Goal: Task Accomplishment & Management: Manage account settings

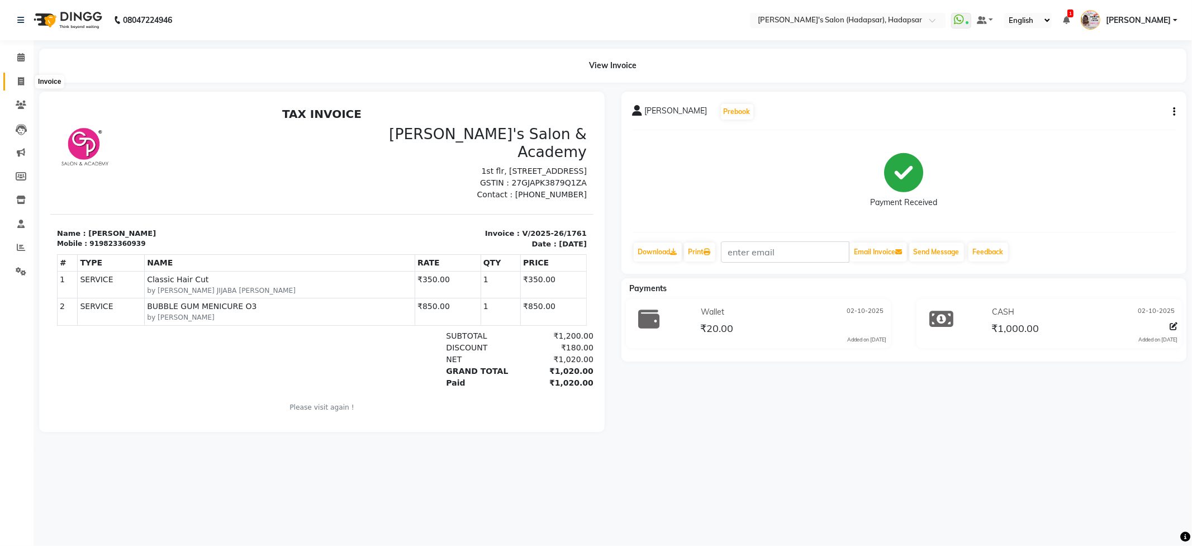
click at [23, 83] on icon at bounding box center [21, 81] width 6 height 8
select select "service"
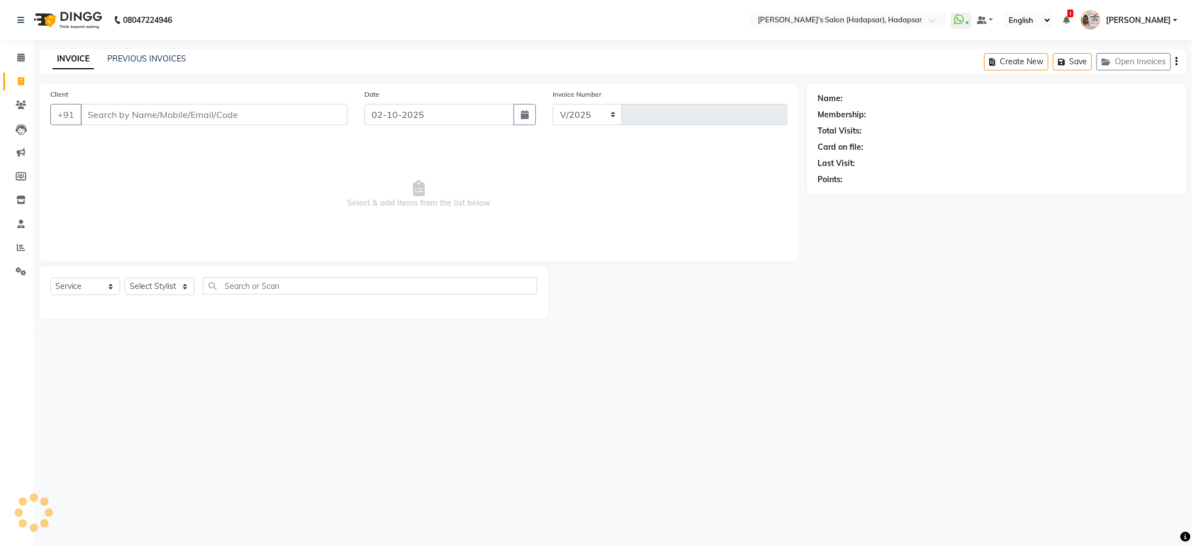
select select "108"
type input "1764"
click at [188, 281] on select "Select Stylist" at bounding box center [160, 286] width 70 height 17
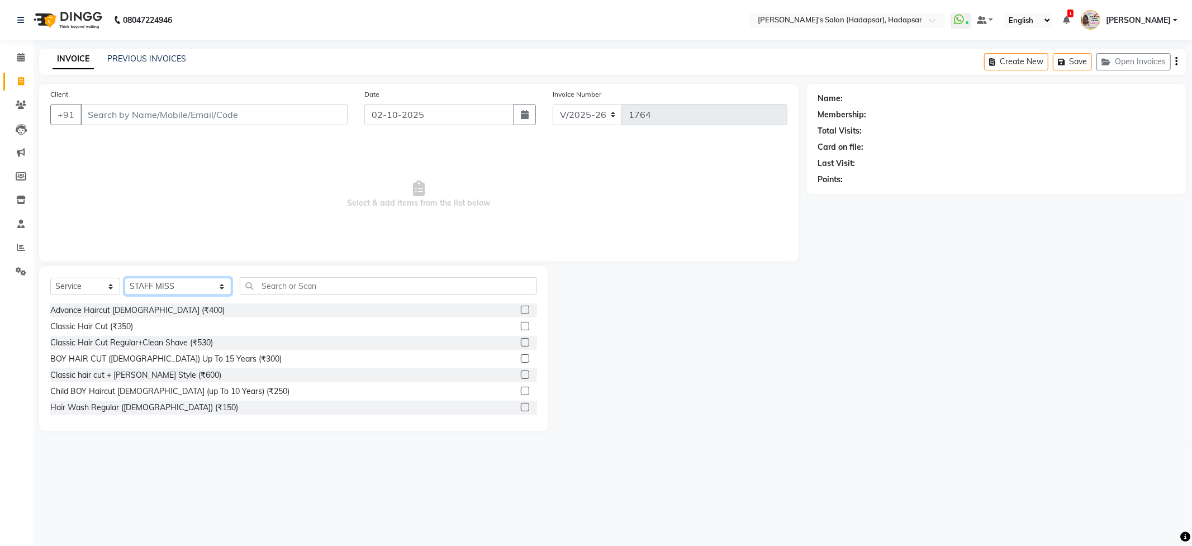
select select "57237"
click at [125, 278] on select "Select Stylist ABHI [PERSON_NAME] [PERSON_NAME] MANAGER [PERSON_NAME] PRIYA [PE…" at bounding box center [178, 286] width 107 height 17
click at [272, 280] on input "text" at bounding box center [388, 285] width 297 height 17
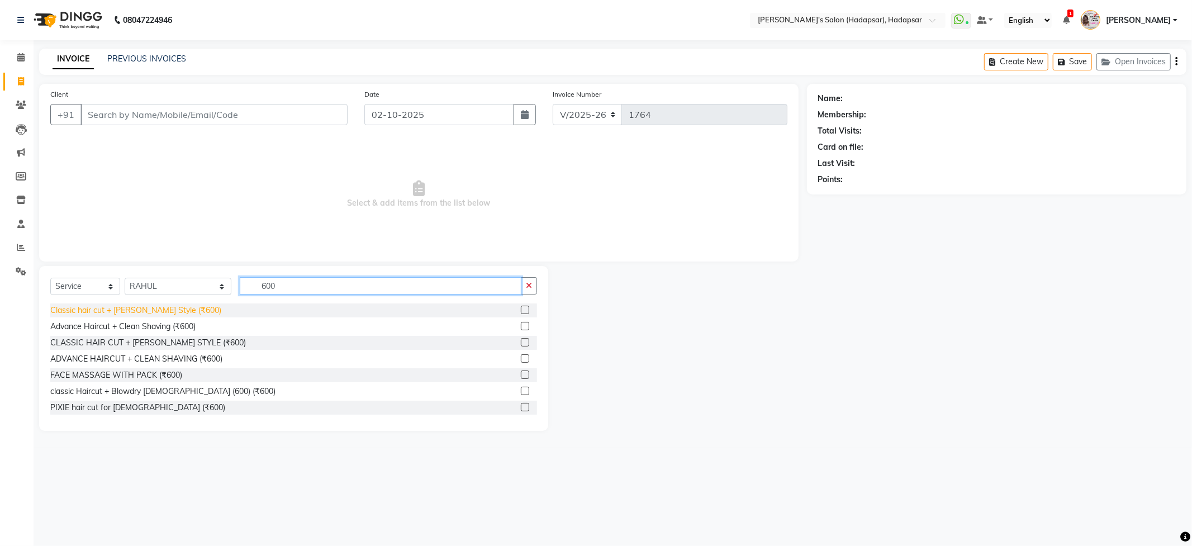
type input "600"
click at [103, 309] on div "Classic hair cut + [PERSON_NAME] Style (₹600)" at bounding box center [135, 311] width 171 height 12
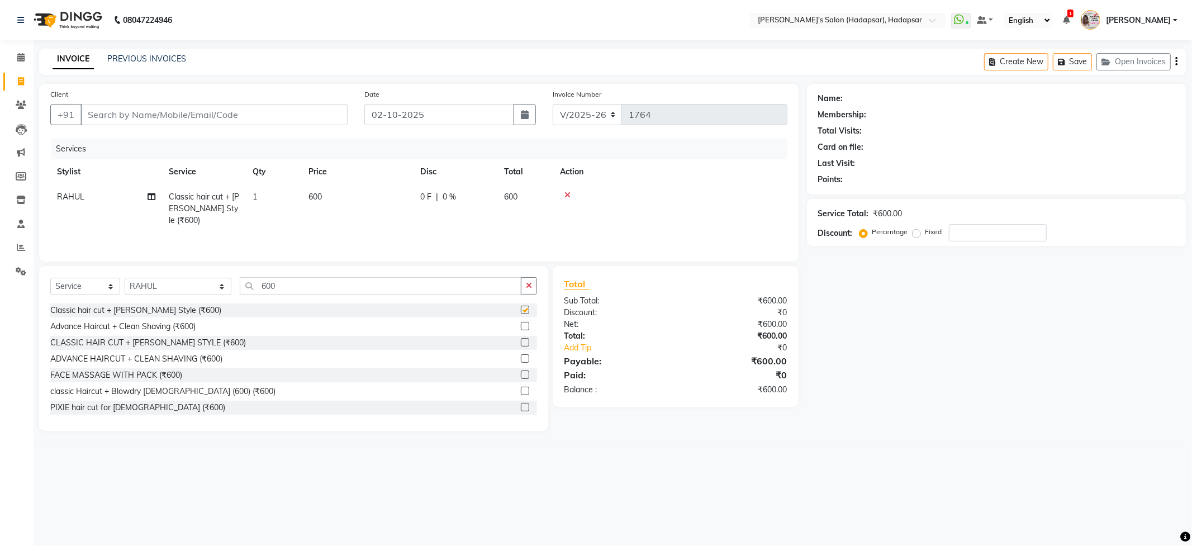
checkbox input "false"
click at [124, 104] on input "Client" at bounding box center [214, 114] width 267 height 21
type input "9"
type input "0"
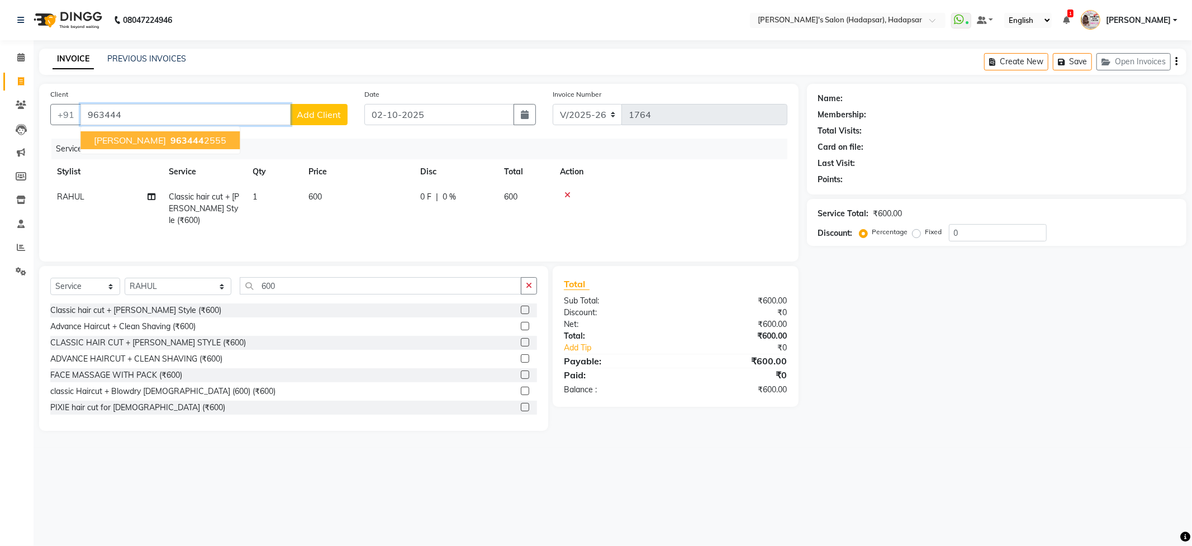
click at [106, 141] on span "[PERSON_NAME]" at bounding box center [130, 140] width 72 height 11
type input "9634442555"
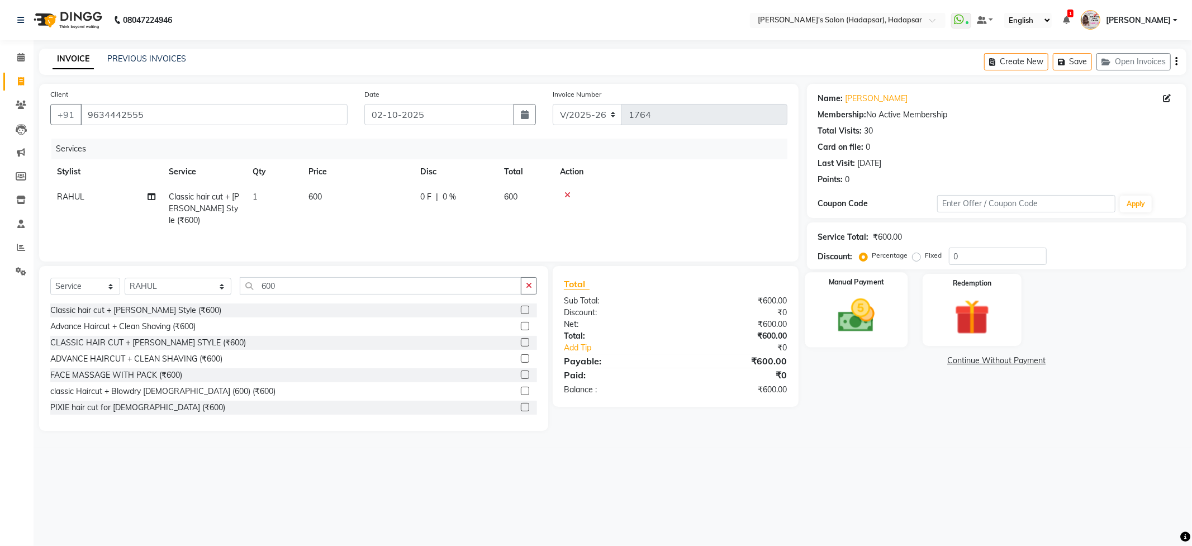
click at [871, 316] on img at bounding box center [857, 316] width 60 height 42
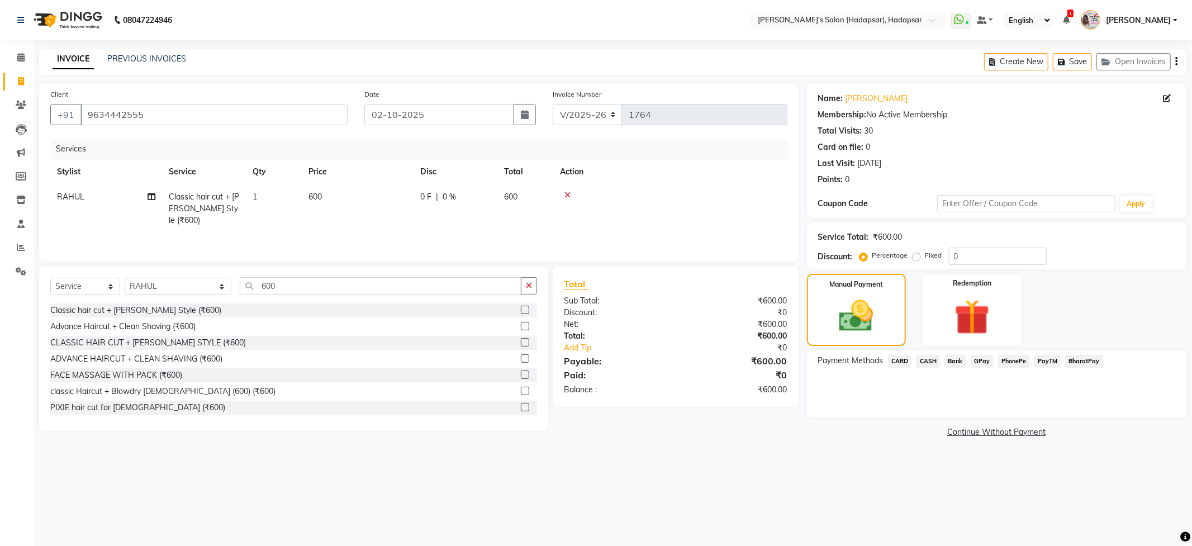
click at [1013, 360] on span "PhonePe" at bounding box center [1014, 361] width 32 height 13
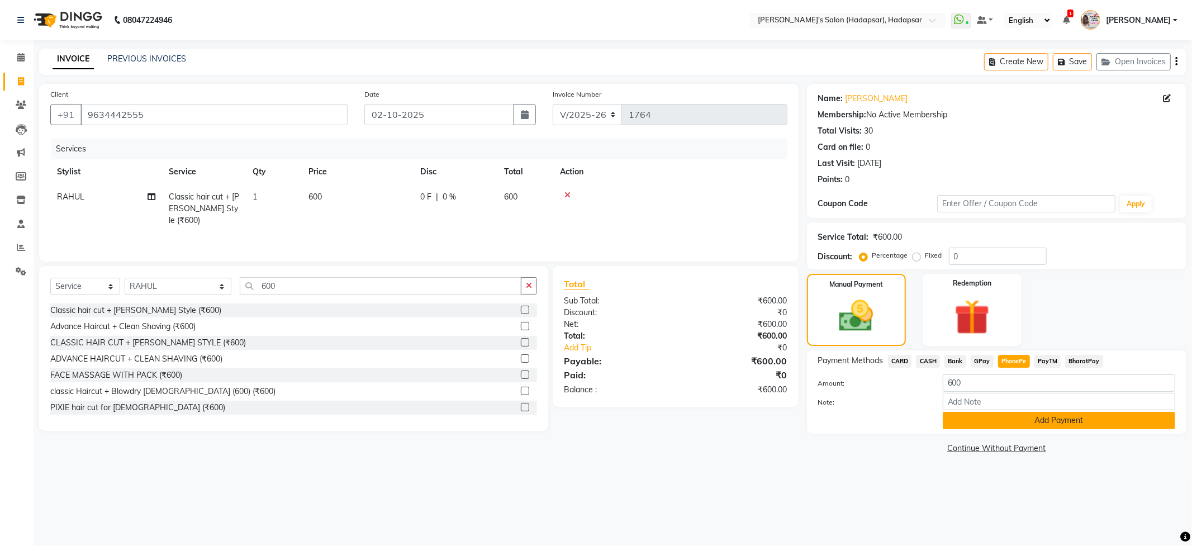
click at [1011, 417] on button "Add Payment" at bounding box center [1059, 420] width 233 height 17
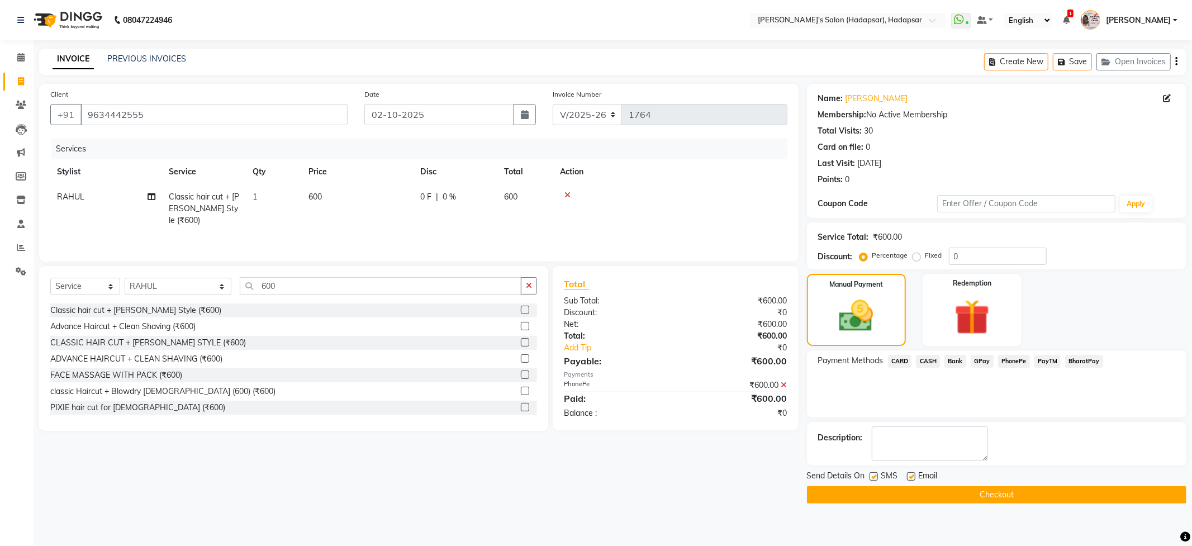
click at [1039, 492] on button "Checkout" at bounding box center [997, 494] width 380 height 17
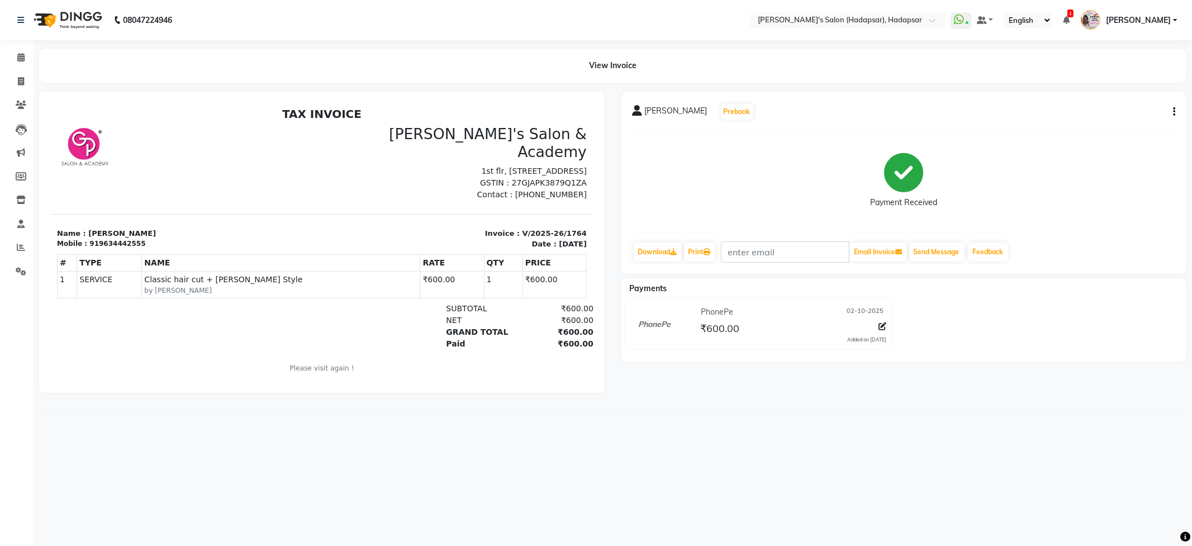
click at [685, 173] on div "Payment Received" at bounding box center [904, 181] width 543 height 84
select select "108"
select select "service"
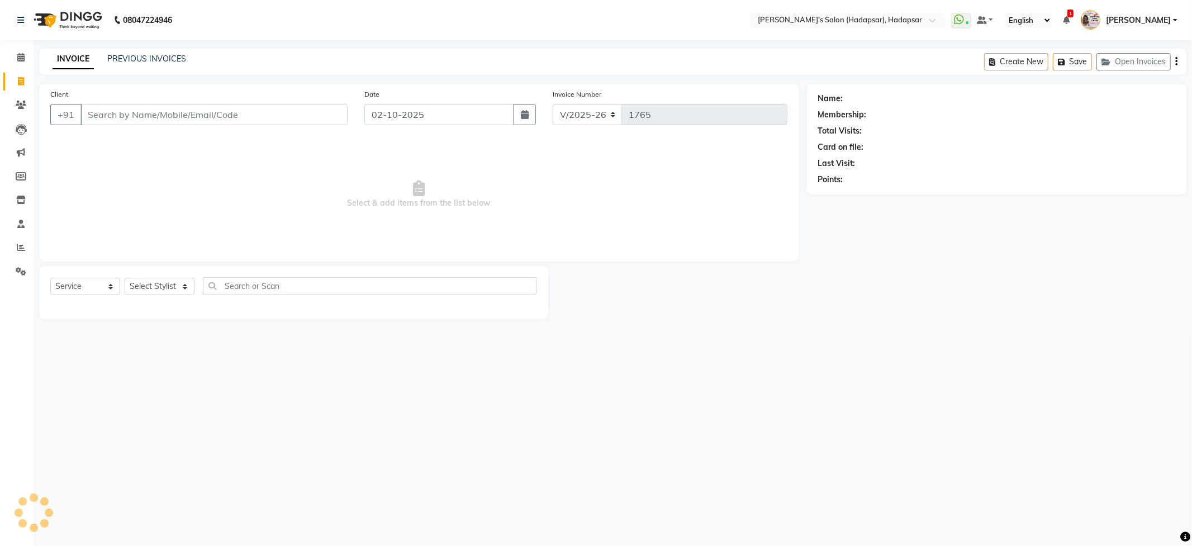
select select "9451"
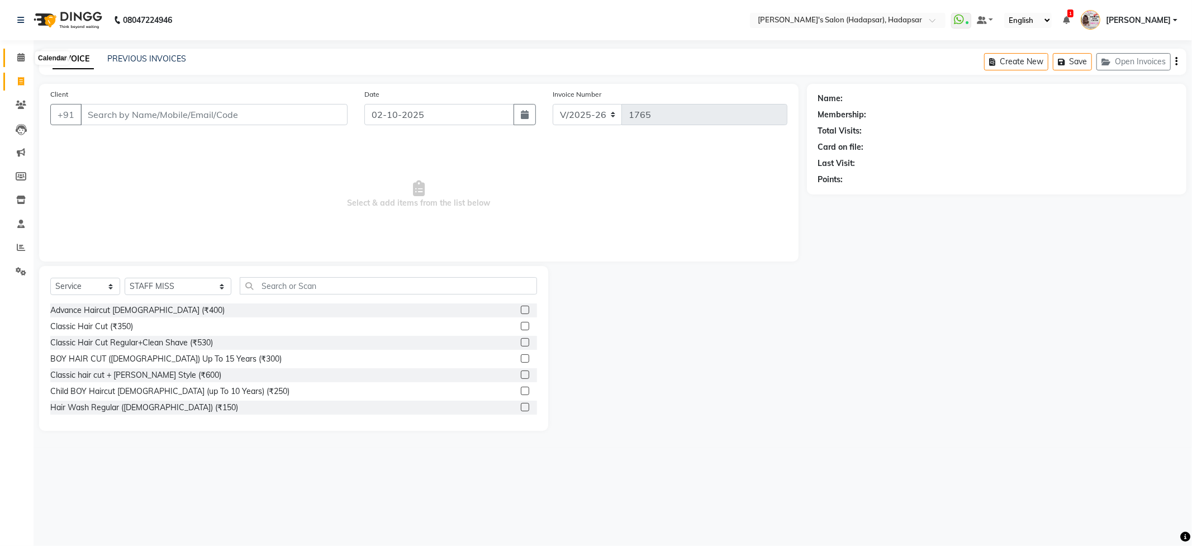
click at [18, 52] on span at bounding box center [21, 57] width 20 height 13
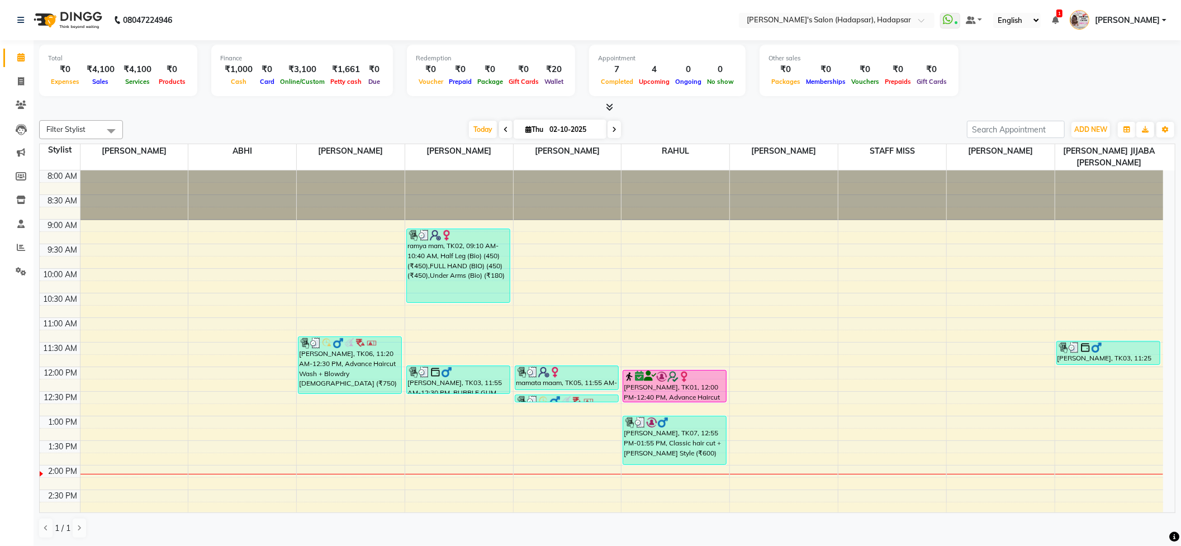
select select "service"
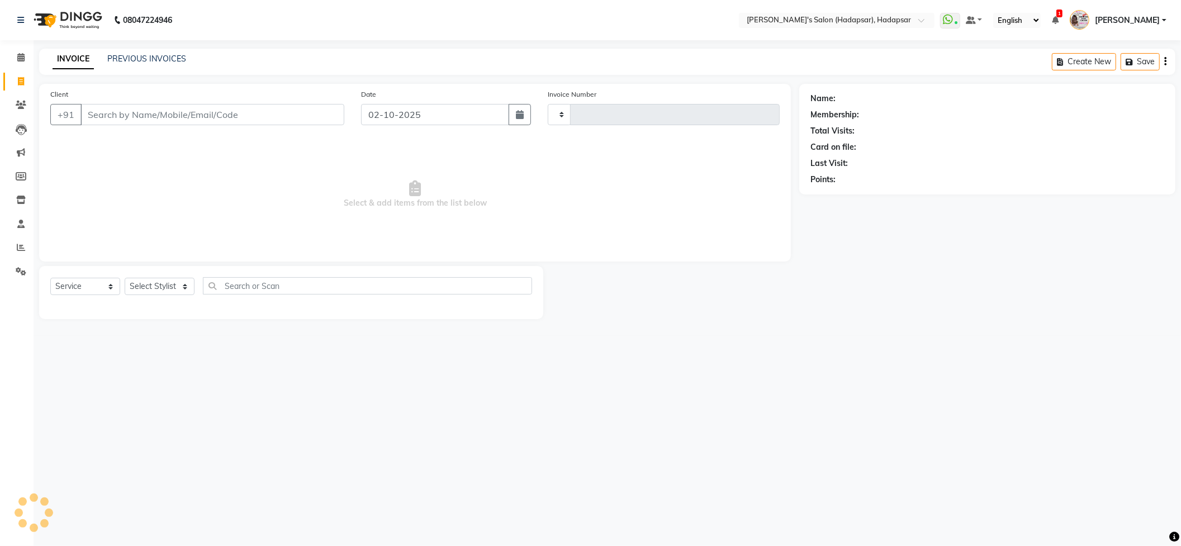
type input "1765"
select select "108"
select select "9451"
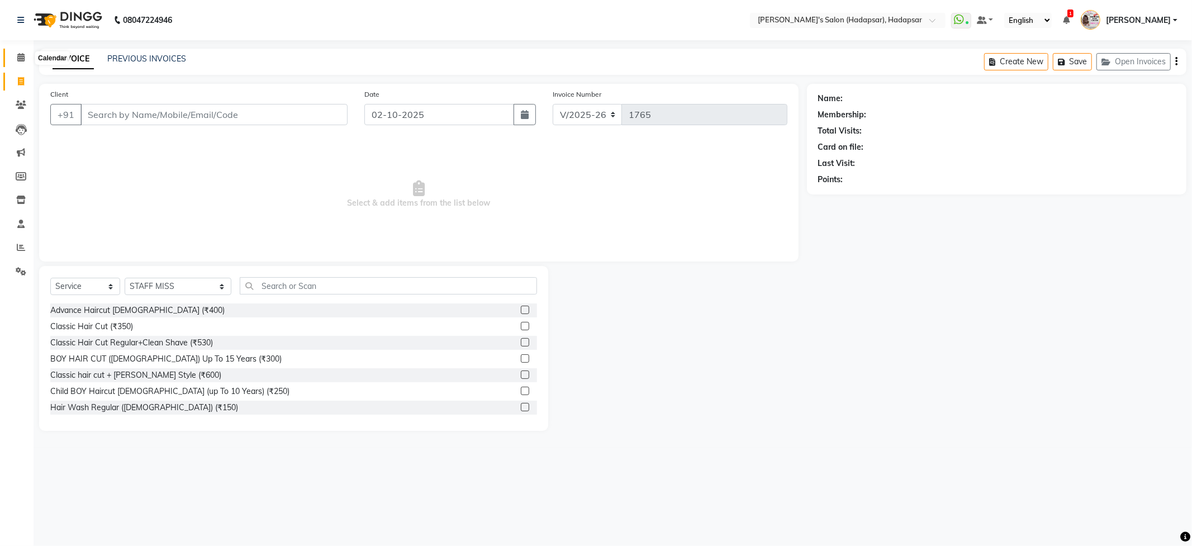
click at [21, 63] on span at bounding box center [21, 57] width 20 height 13
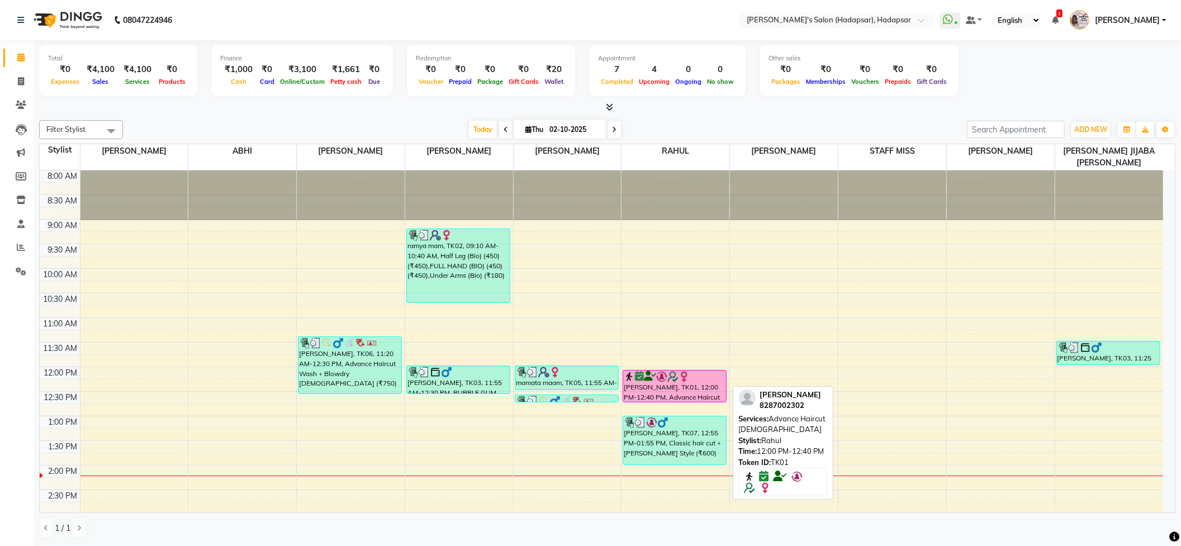
click at [641, 381] on div "[PERSON_NAME], TK01, 12:00 PM-12:40 PM, Advance Haircut [DEMOGRAPHIC_DATA]" at bounding box center [674, 386] width 103 height 31
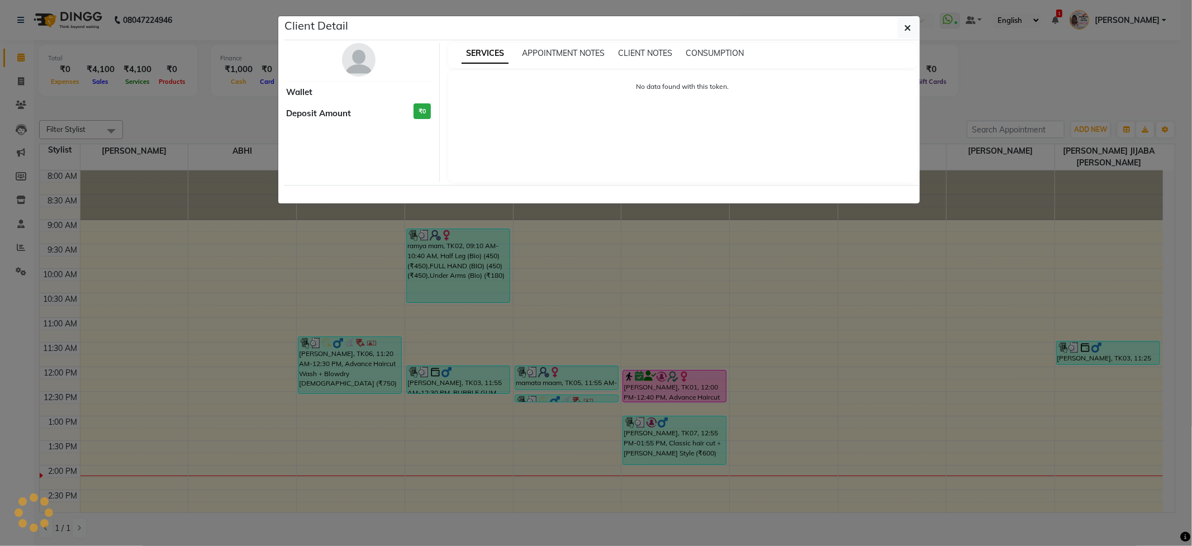
select select "6"
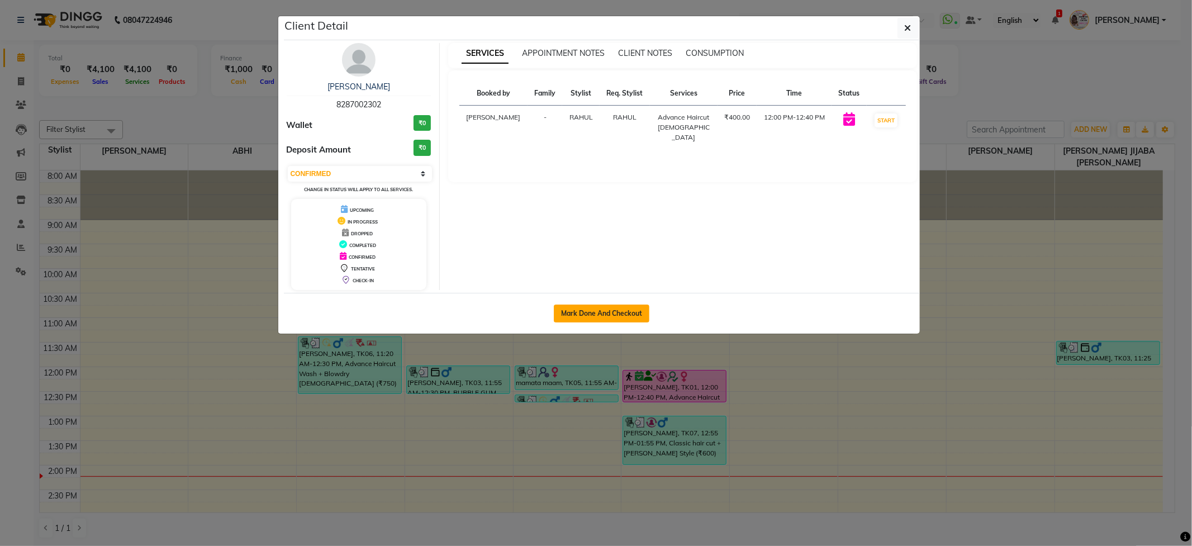
click at [631, 321] on button "Mark Done And Checkout" at bounding box center [602, 314] width 96 height 18
select select "108"
select select "service"
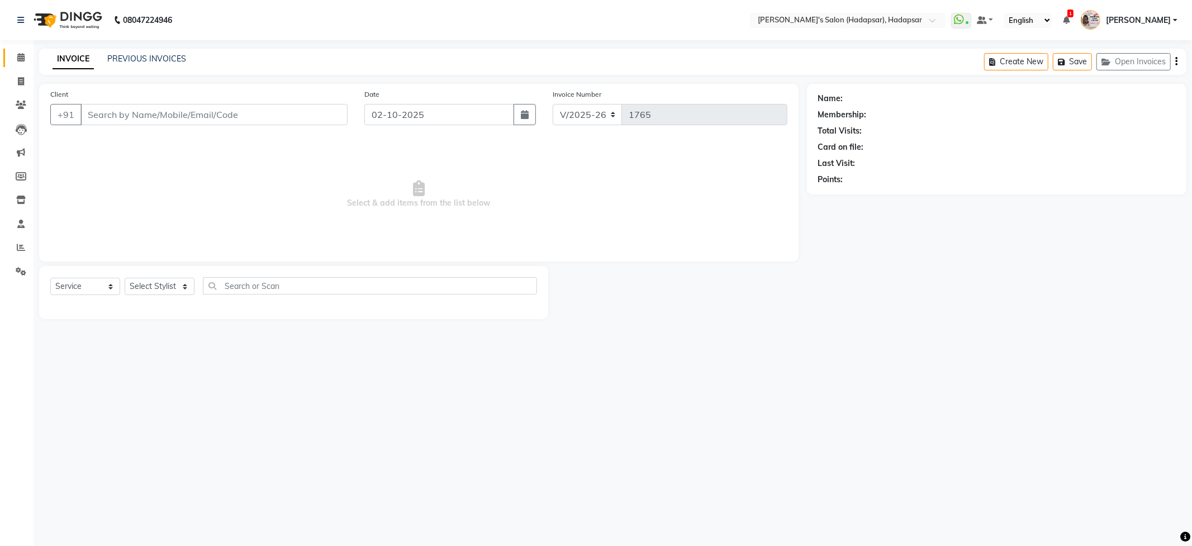
select select "9451"
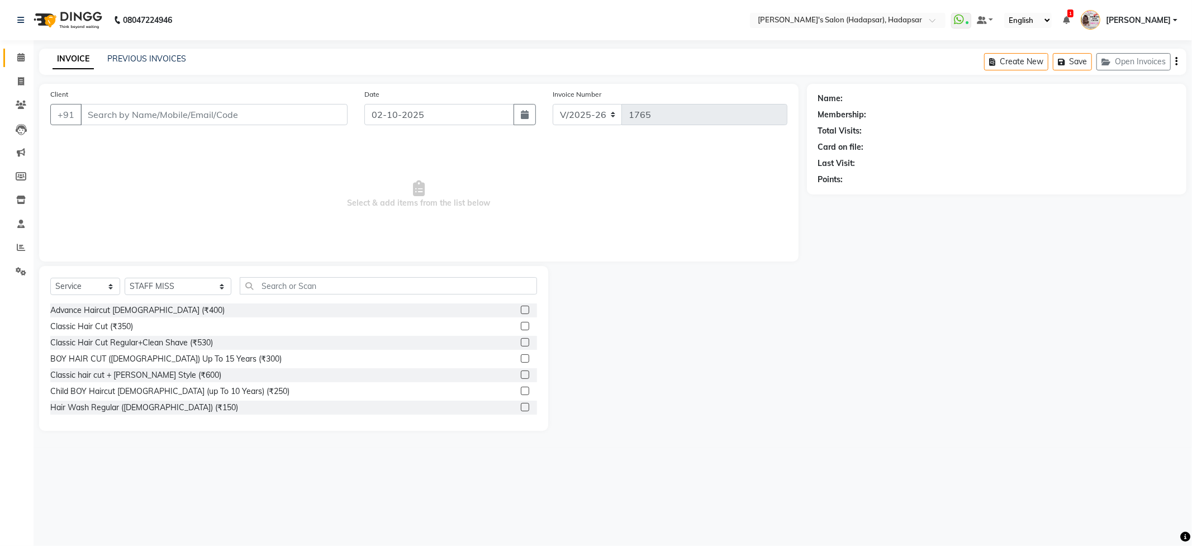
type input "8287002302"
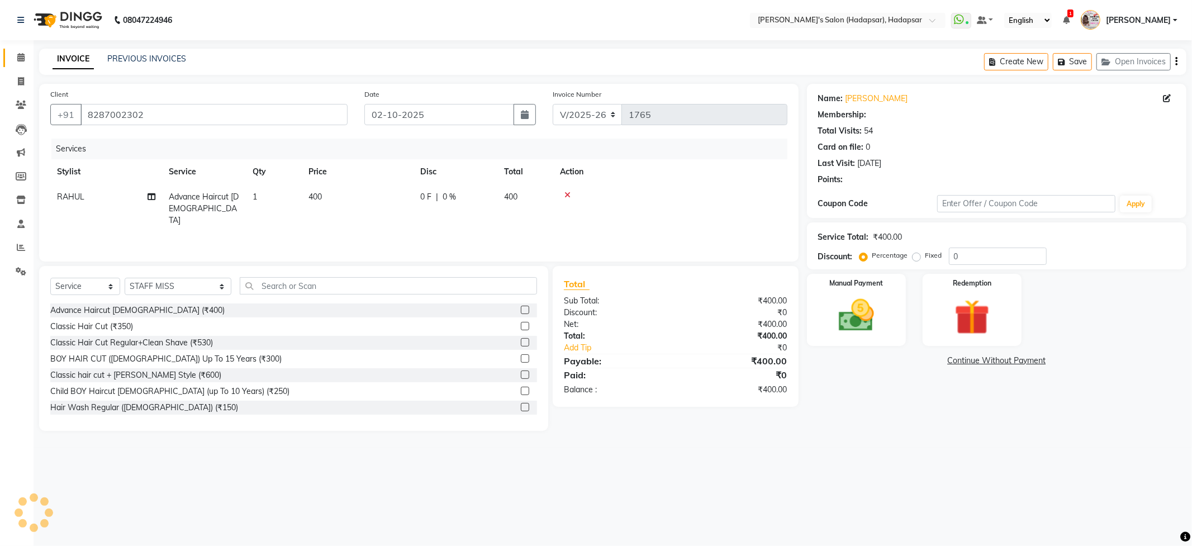
type input "15"
select select "1: Object"
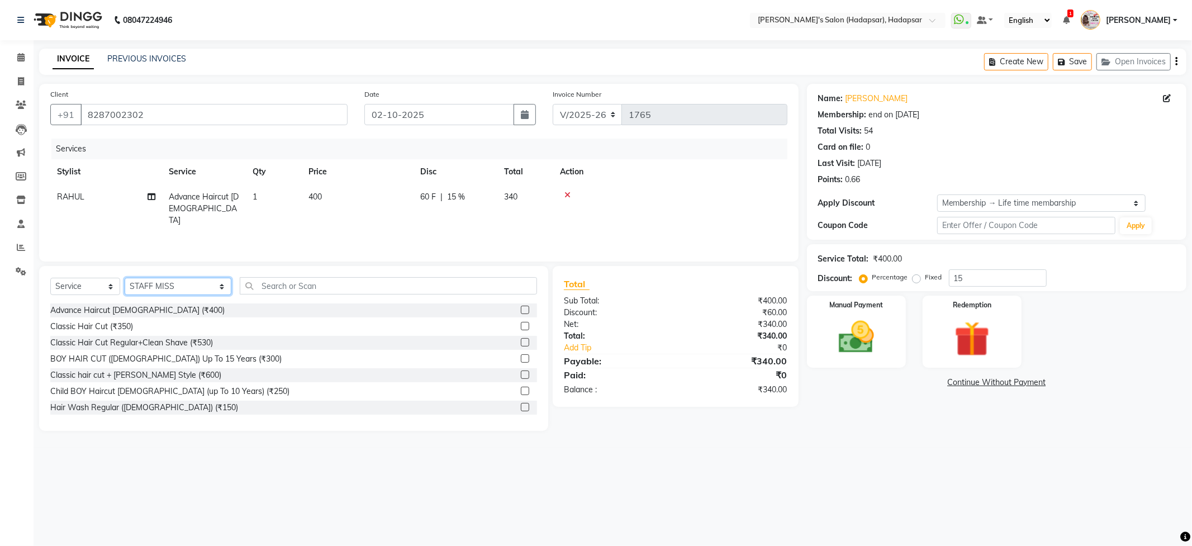
click at [153, 287] on select "Select Stylist ABHI [PERSON_NAME] [PERSON_NAME] MANAGER [PERSON_NAME] PRIYA [PE…" at bounding box center [178, 286] width 107 height 17
select select "12670"
click at [125, 278] on select "Select Stylist ABHI [PERSON_NAME] [PERSON_NAME] MANAGER [PERSON_NAME] PRIYA [PE…" at bounding box center [178, 286] width 107 height 17
click at [253, 280] on input "text" at bounding box center [388, 285] width 297 height 17
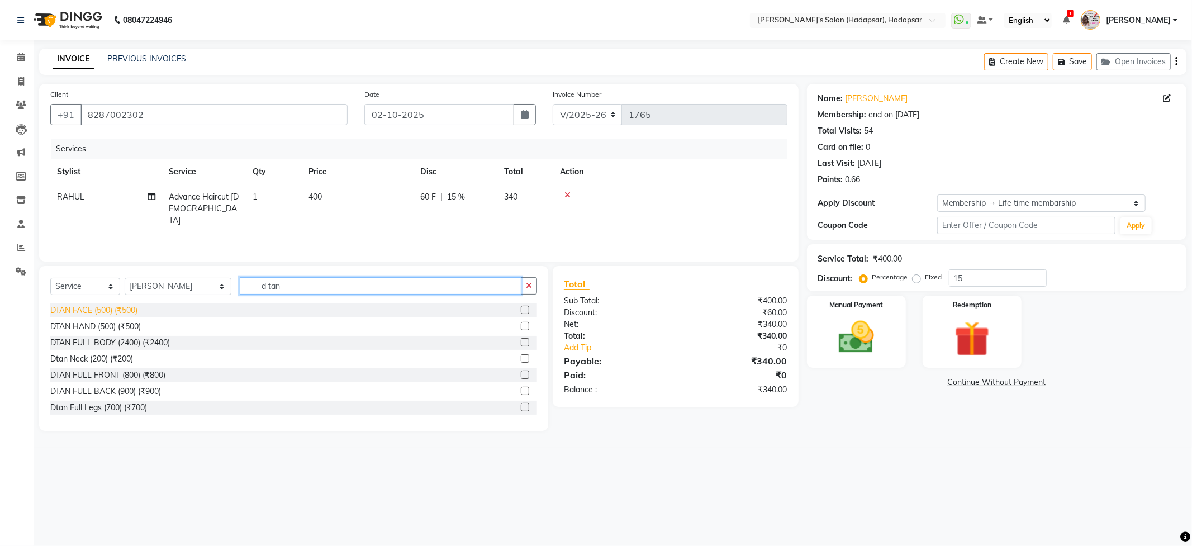
type input "d tan"
click at [103, 314] on div "DTAN FACE (500) (₹500)" at bounding box center [93, 311] width 87 height 12
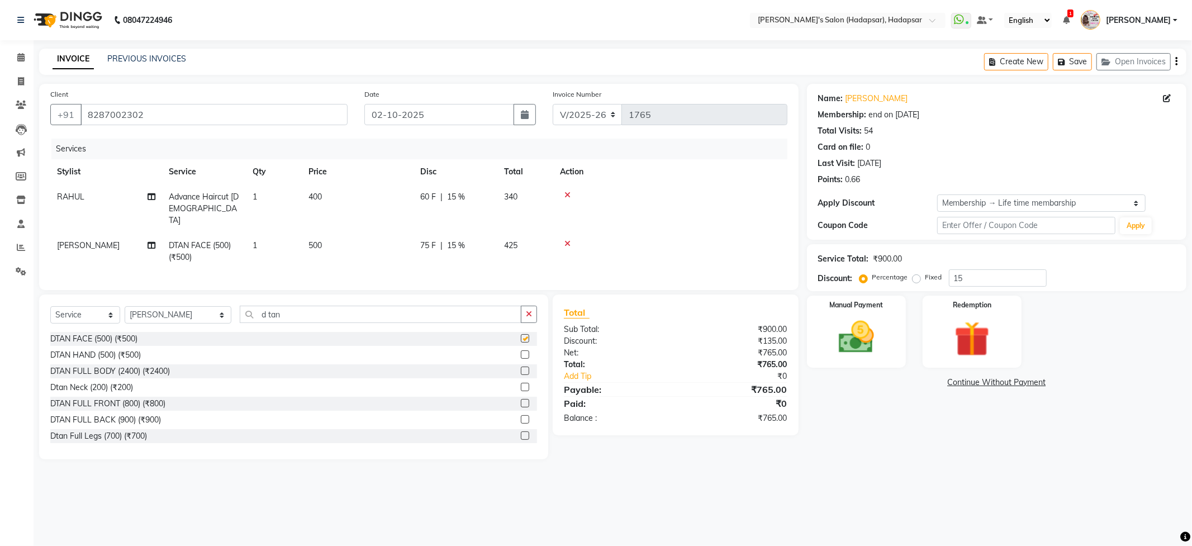
checkbox input "false"
click at [278, 318] on input "d tan" at bounding box center [380, 314] width 281 height 17
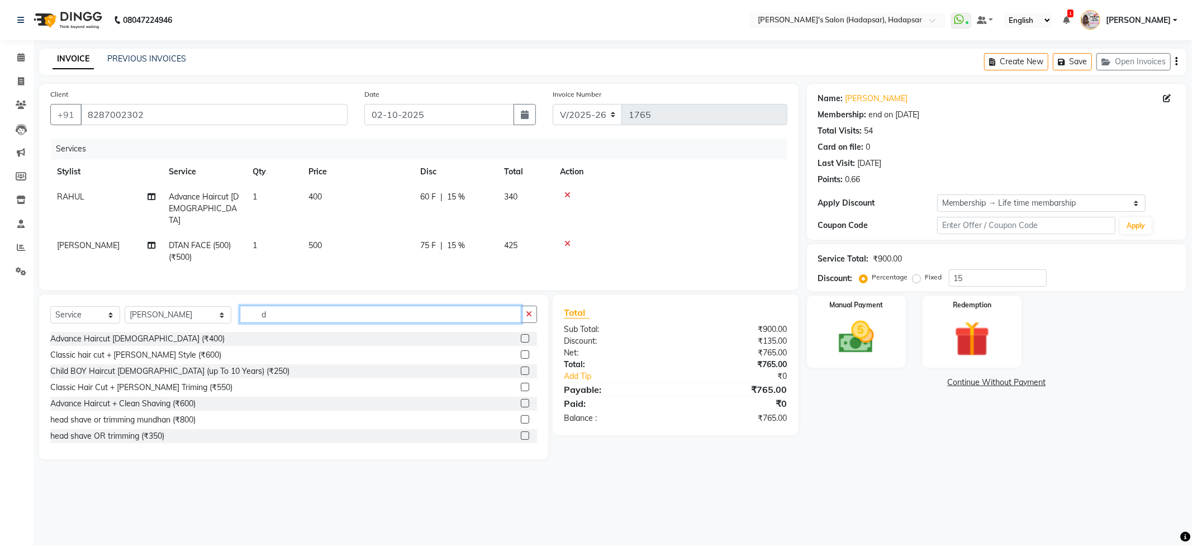
type input "d"
type input "1500"
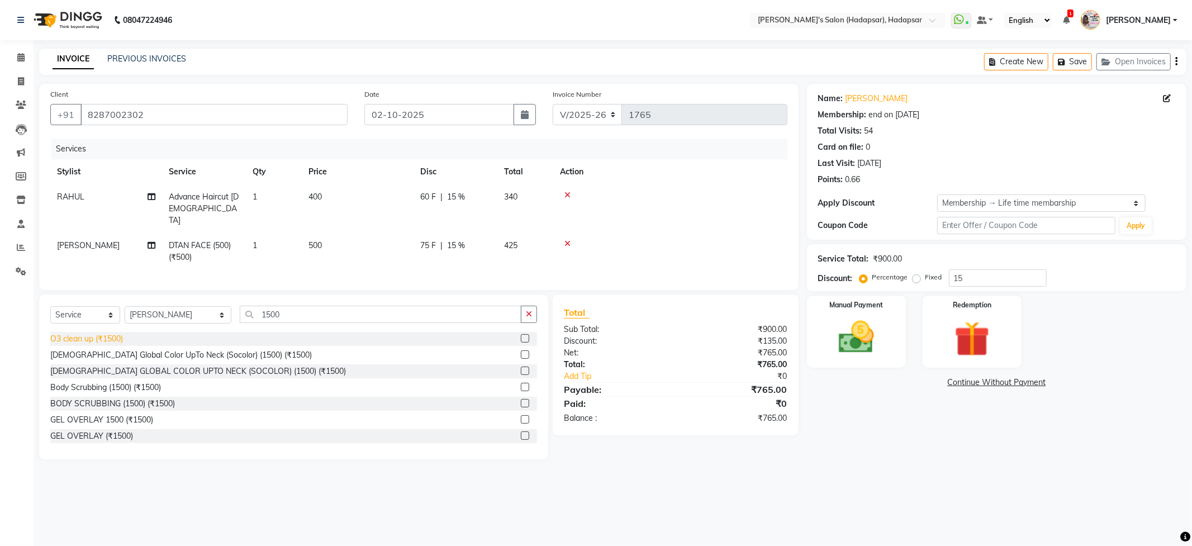
click at [103, 342] on div "O3 clean up (₹1500)" at bounding box center [86, 339] width 73 height 12
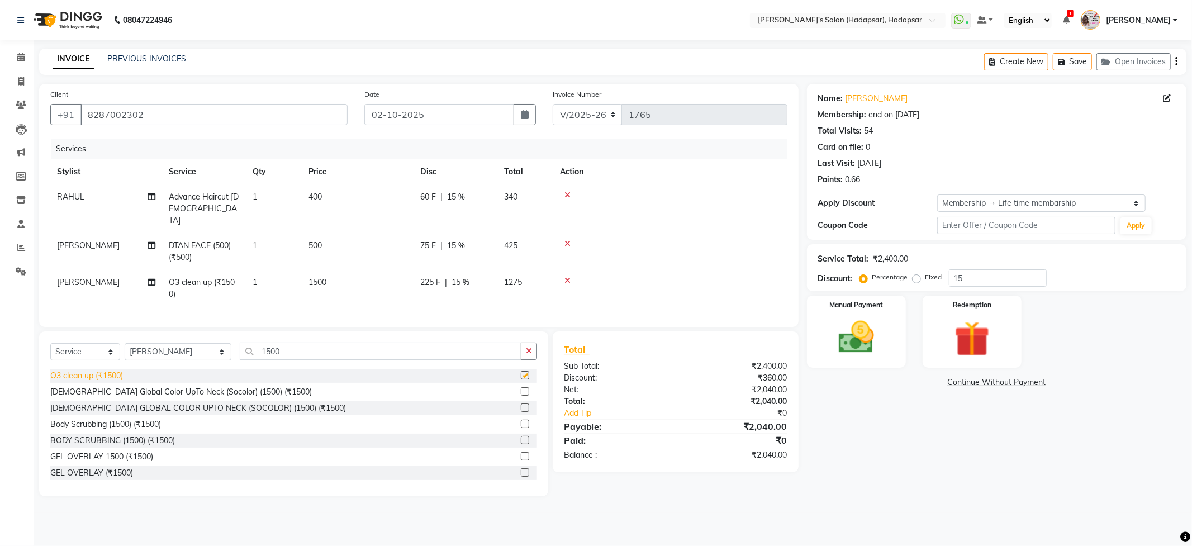
checkbox input "false"
click at [20, 102] on icon at bounding box center [21, 105] width 11 height 8
click at [15, 86] on span at bounding box center [21, 81] width 20 height 13
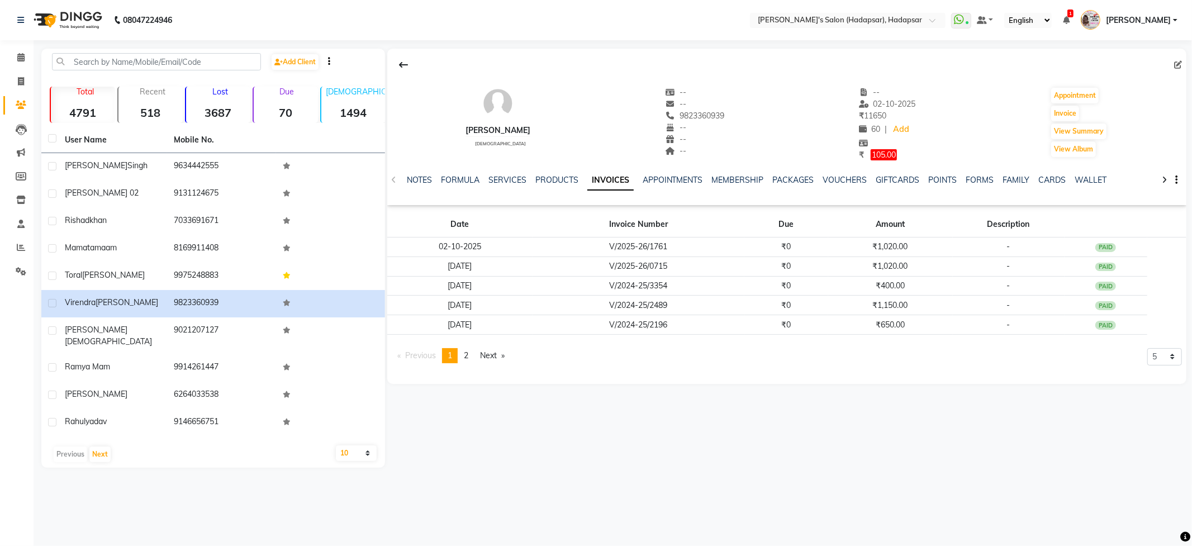
click at [168, 50] on div "Add Client Total 4791 Recent 518 Lost 3687 Due 70 Male 1494 Female 3006 Member …" at bounding box center [213, 258] width 344 height 419
click at [163, 63] on input "text" at bounding box center [156, 61] width 209 height 17
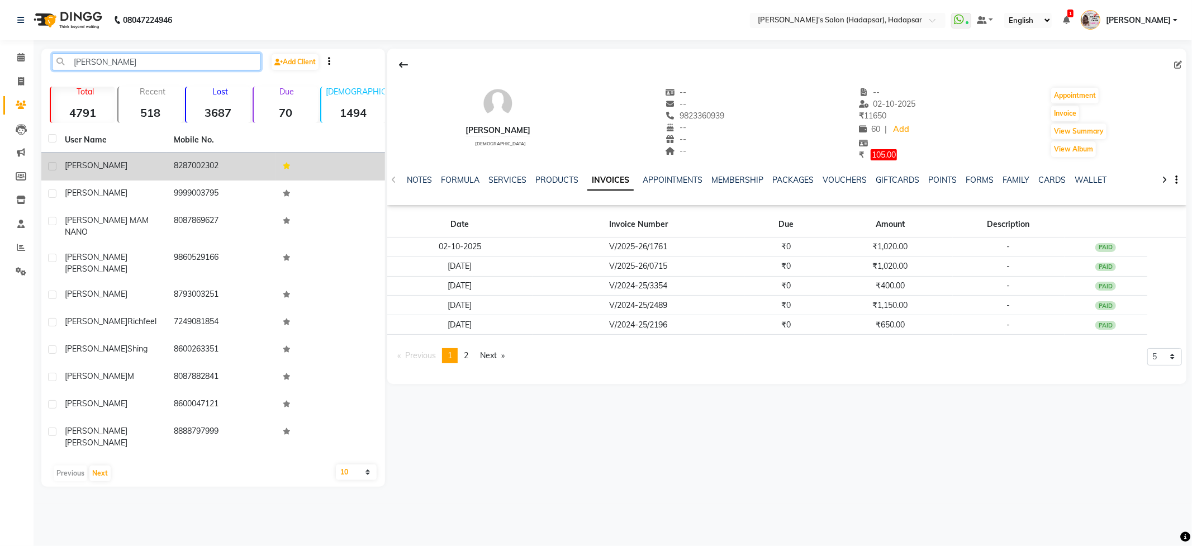
type input "supriya"
click at [135, 160] on div "[PERSON_NAME]" at bounding box center [113, 166] width 96 height 12
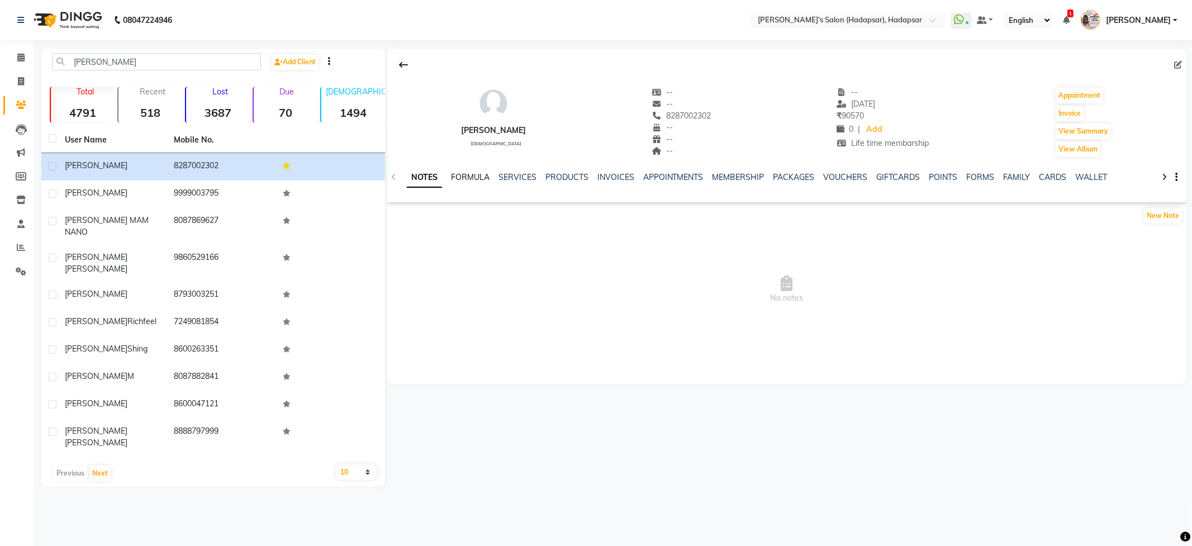
click at [473, 180] on link "FORMULA" at bounding box center [470, 177] width 39 height 10
click at [517, 179] on link "SERVICES" at bounding box center [517, 177] width 38 height 10
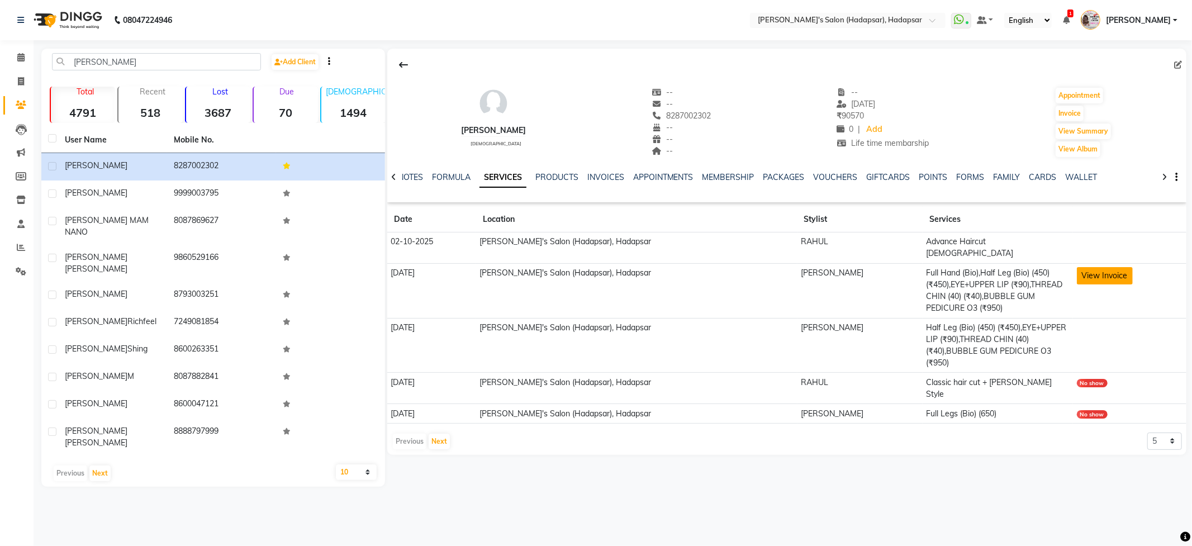
click at [1086, 267] on button "View Invoice" at bounding box center [1105, 275] width 56 height 17
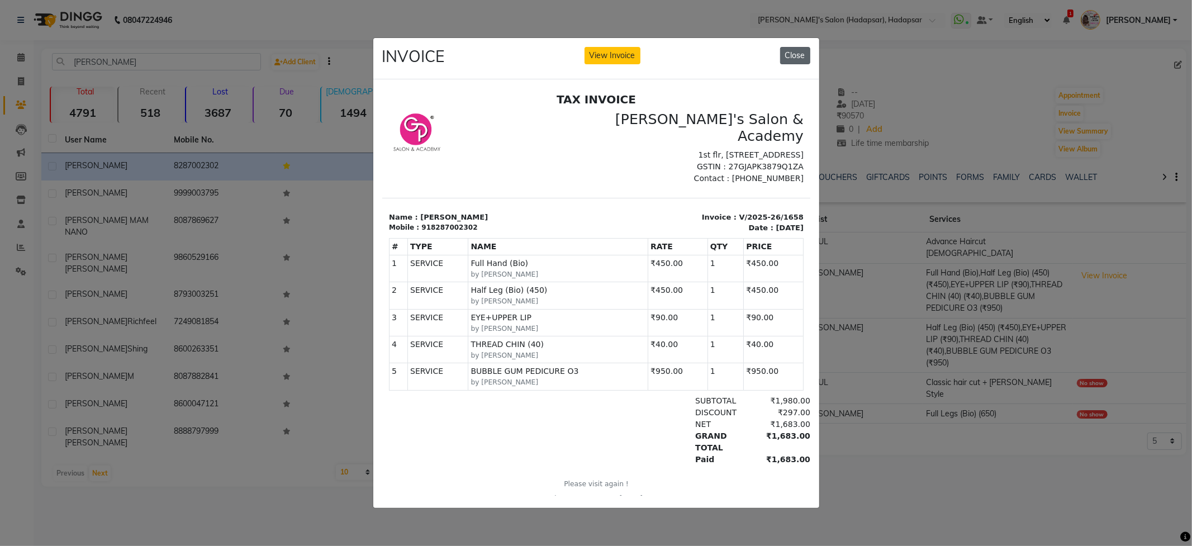
click at [787, 50] on button "Close" at bounding box center [795, 55] width 30 height 17
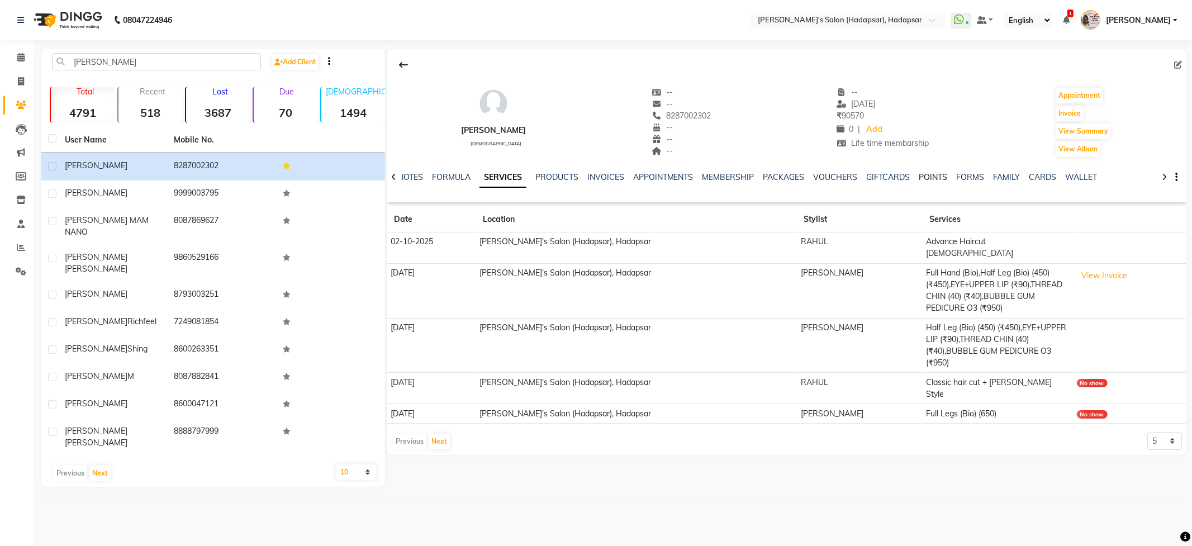
click at [922, 179] on link "POINTS" at bounding box center [934, 177] width 29 height 10
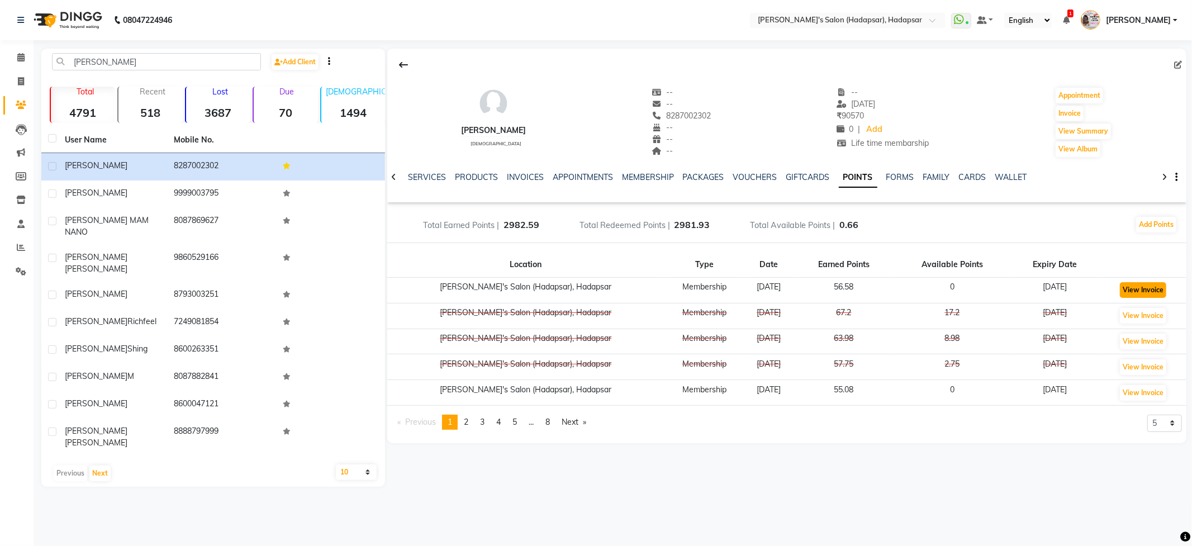
click at [1121, 293] on button "View Invoice" at bounding box center [1143, 290] width 46 height 16
click at [1152, 225] on button "Add Points" at bounding box center [1157, 225] width 40 height 16
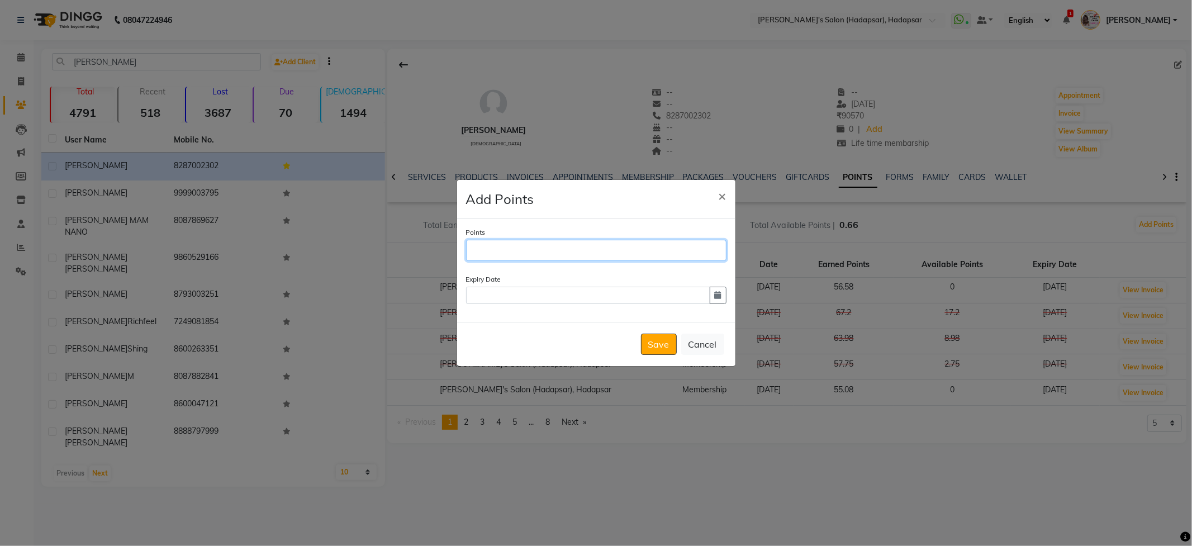
click at [524, 247] on input "Points" at bounding box center [596, 250] width 261 height 21
type input "50"
click at [727, 191] on button "×" at bounding box center [723, 195] width 26 height 31
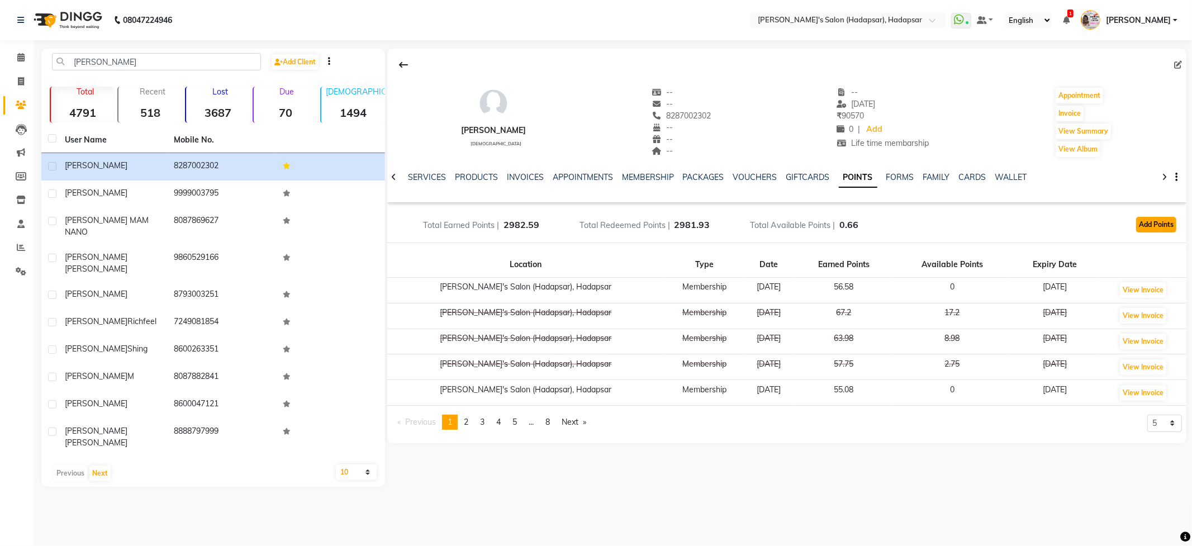
click at [1153, 226] on button "Add Points" at bounding box center [1157, 225] width 40 height 16
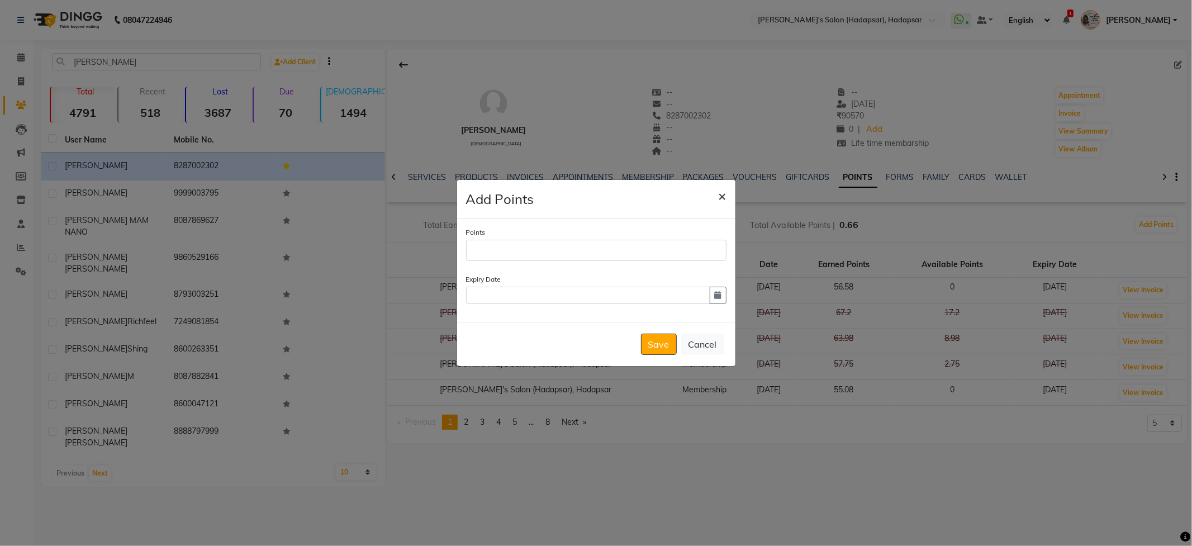
click at [721, 195] on span "×" at bounding box center [723, 195] width 8 height 17
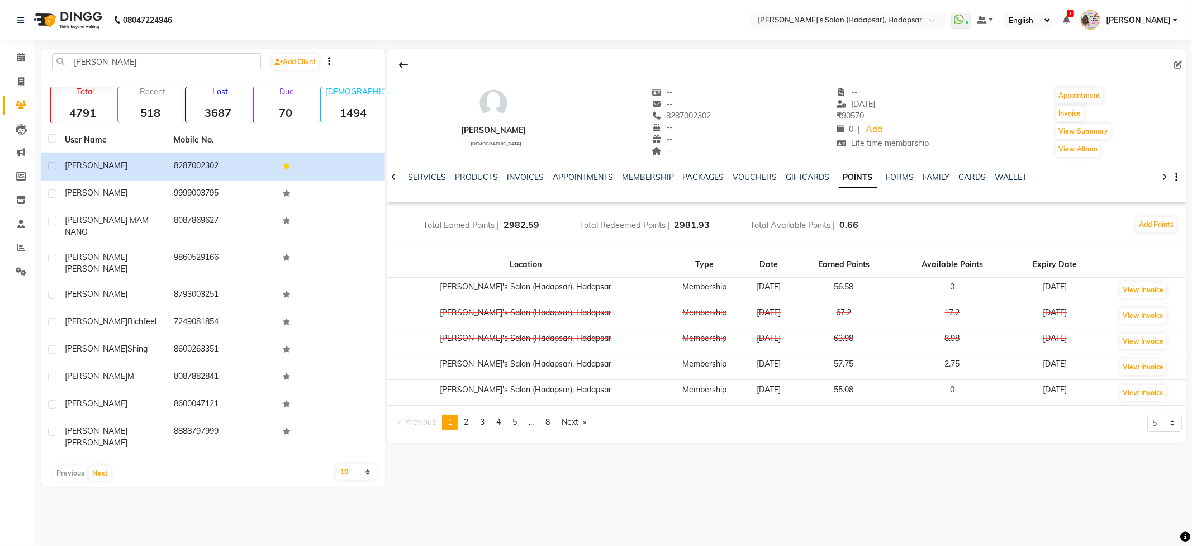
click at [825, 394] on td "55.08" at bounding box center [844, 393] width 101 height 26
click at [1139, 229] on button "Add Points" at bounding box center [1157, 225] width 40 height 16
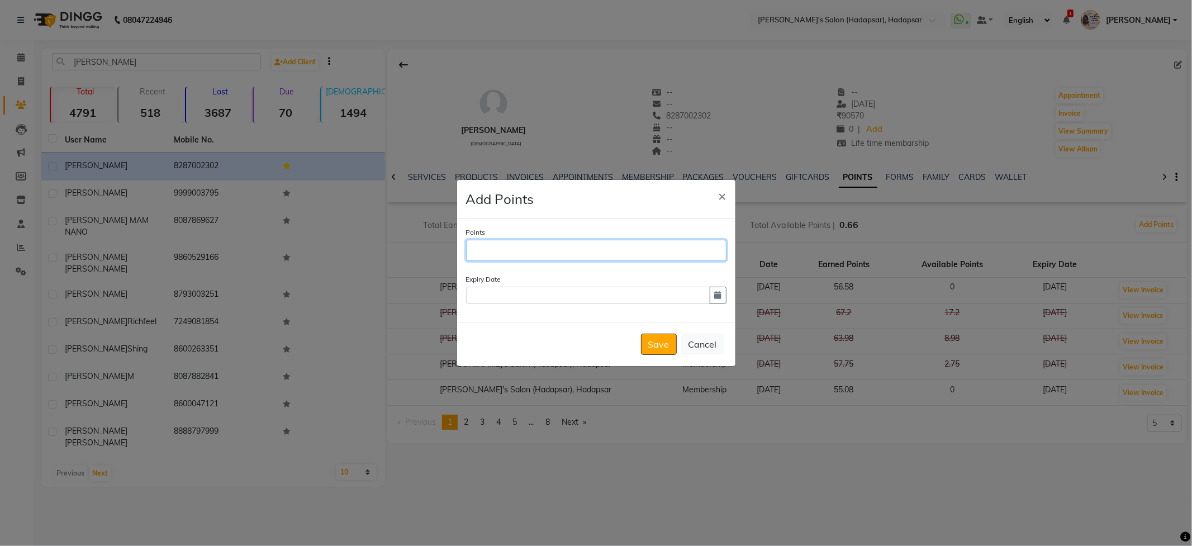
click at [518, 247] on input "Points" at bounding box center [596, 250] width 261 height 21
type input "100"
click at [668, 340] on button "Save" at bounding box center [659, 344] width 36 height 21
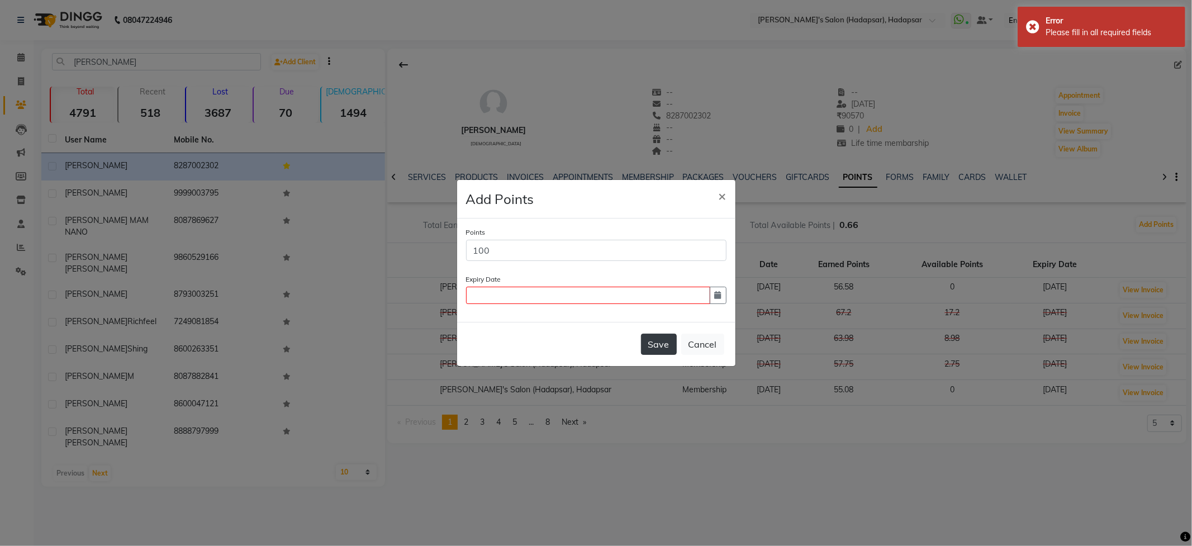
click at [668, 340] on button "Save" at bounding box center [659, 344] width 36 height 21
click at [665, 351] on button "Save" at bounding box center [659, 344] width 36 height 21
click at [524, 295] on input "text" at bounding box center [588, 295] width 244 height 17
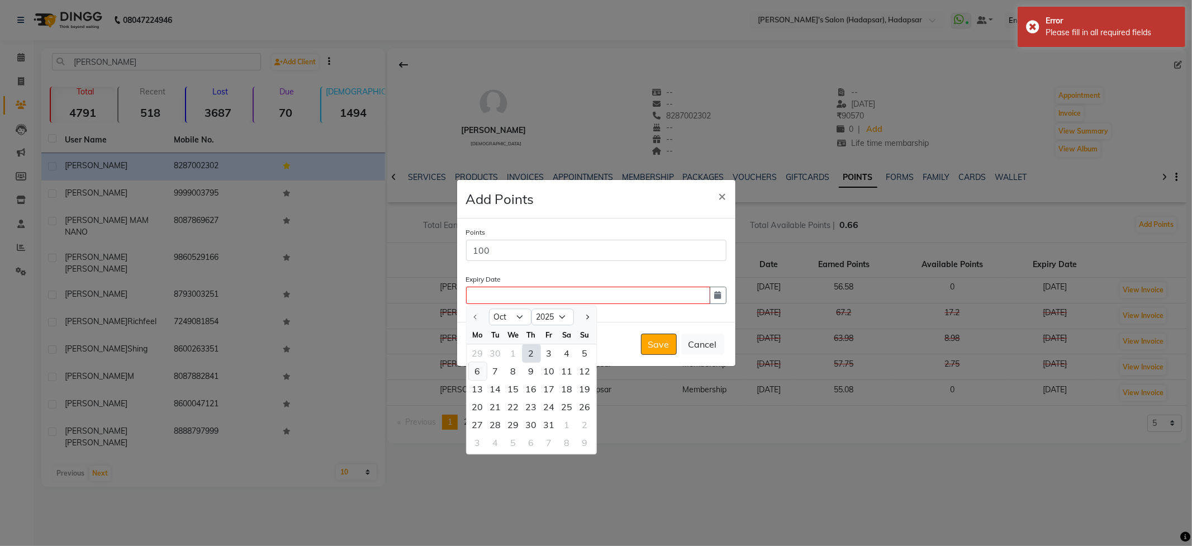
click at [475, 366] on div "6" at bounding box center [478, 371] width 18 height 18
type input "06-10-2025"
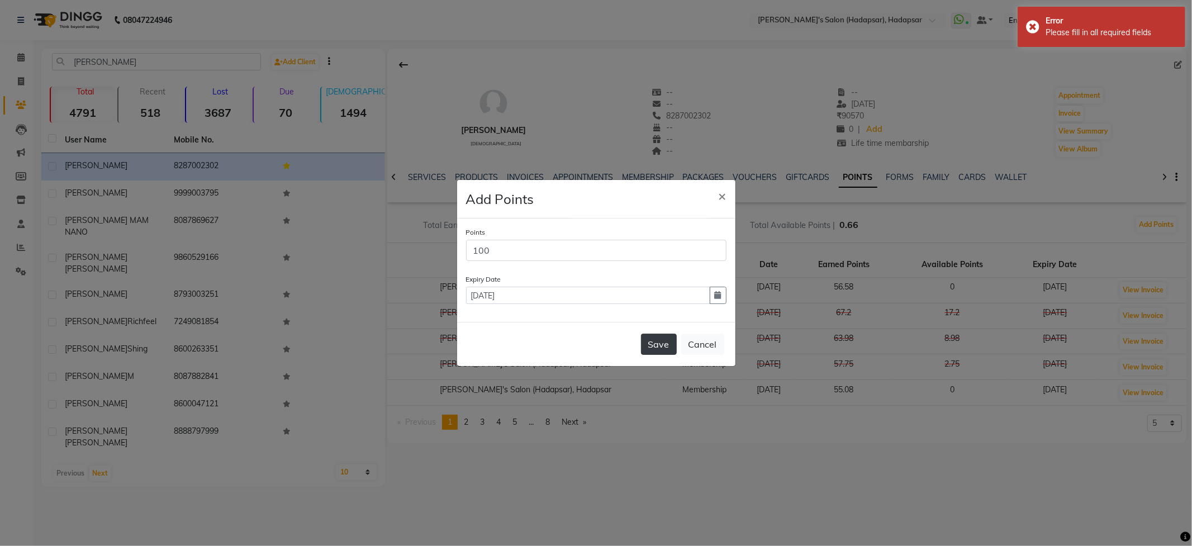
click at [656, 349] on button "Save" at bounding box center [659, 344] width 36 height 21
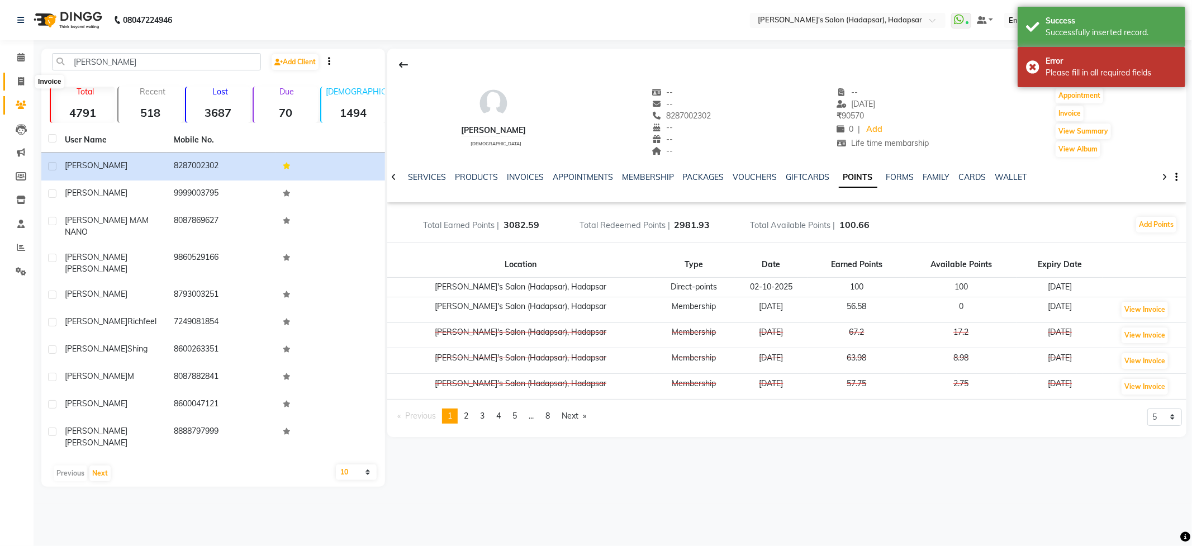
click at [16, 77] on span at bounding box center [21, 81] width 20 height 13
select select "108"
select select "service"
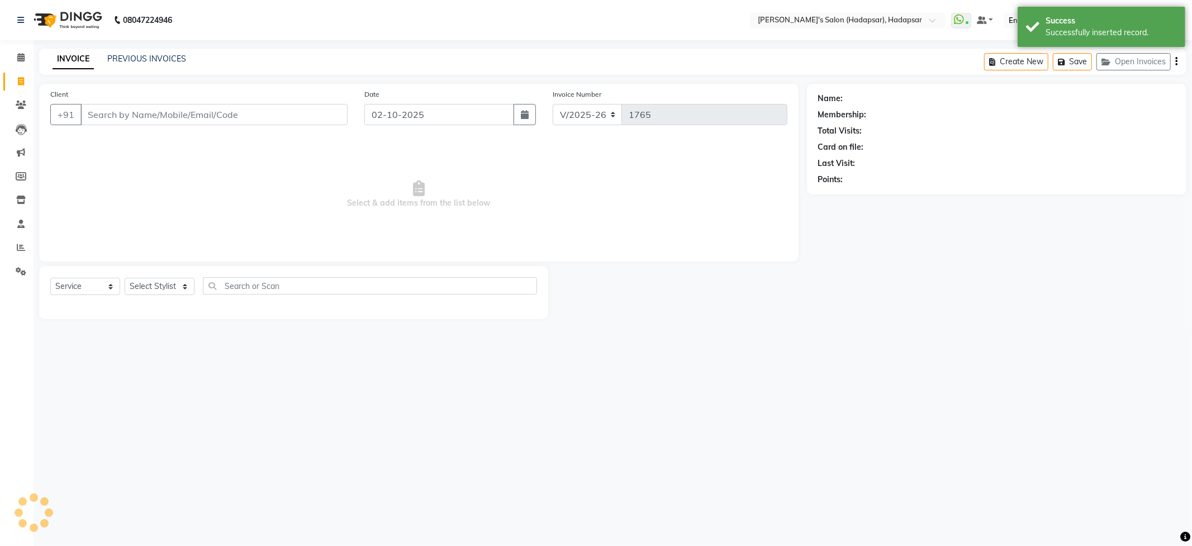
select select "9451"
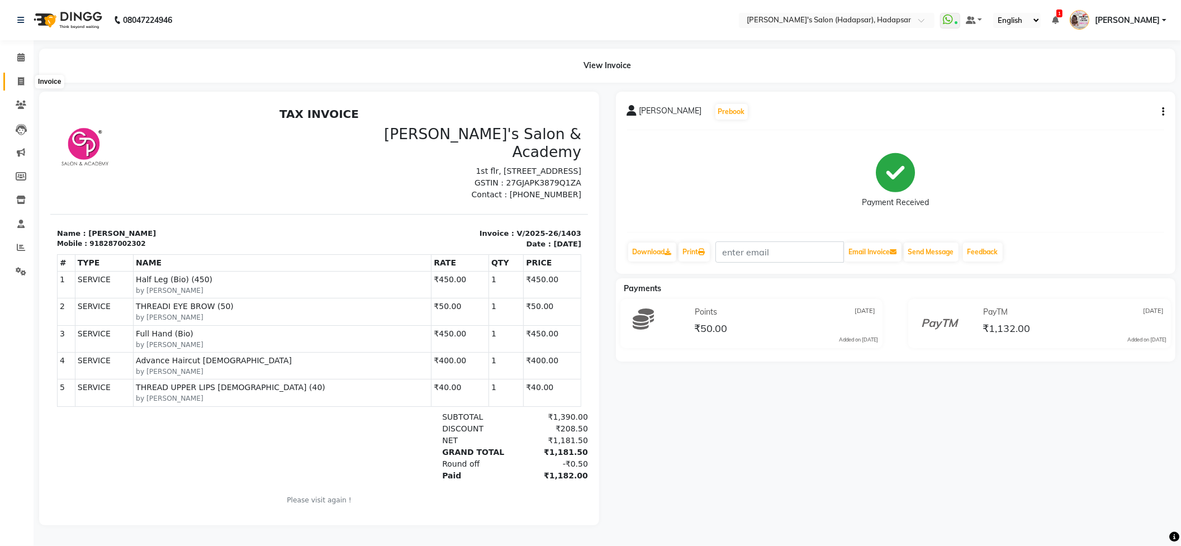
click at [23, 82] on icon at bounding box center [21, 81] width 6 height 8
select select "108"
select select "service"
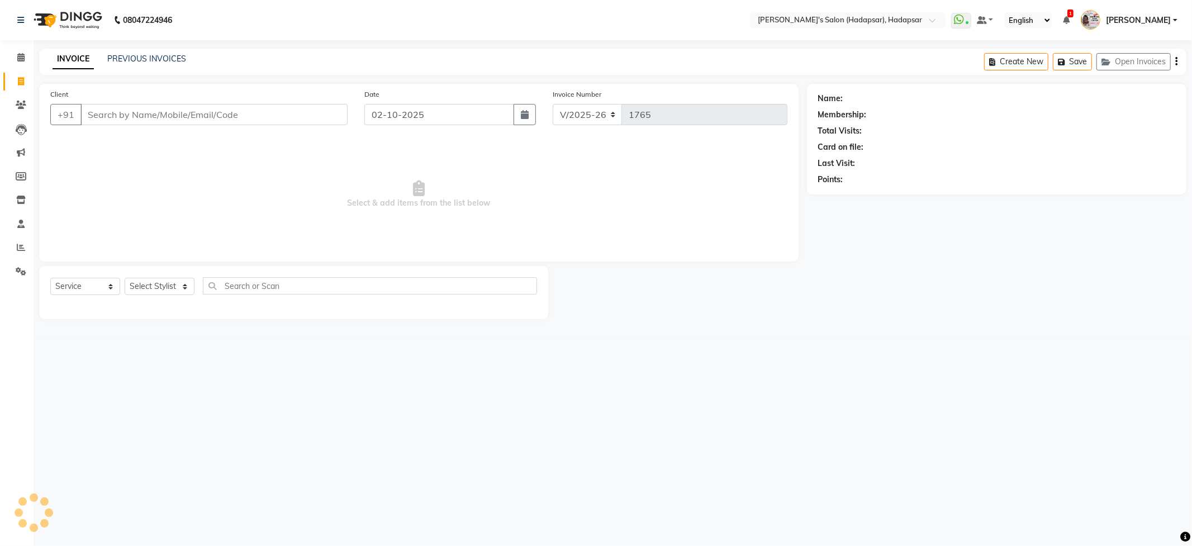
select select "9451"
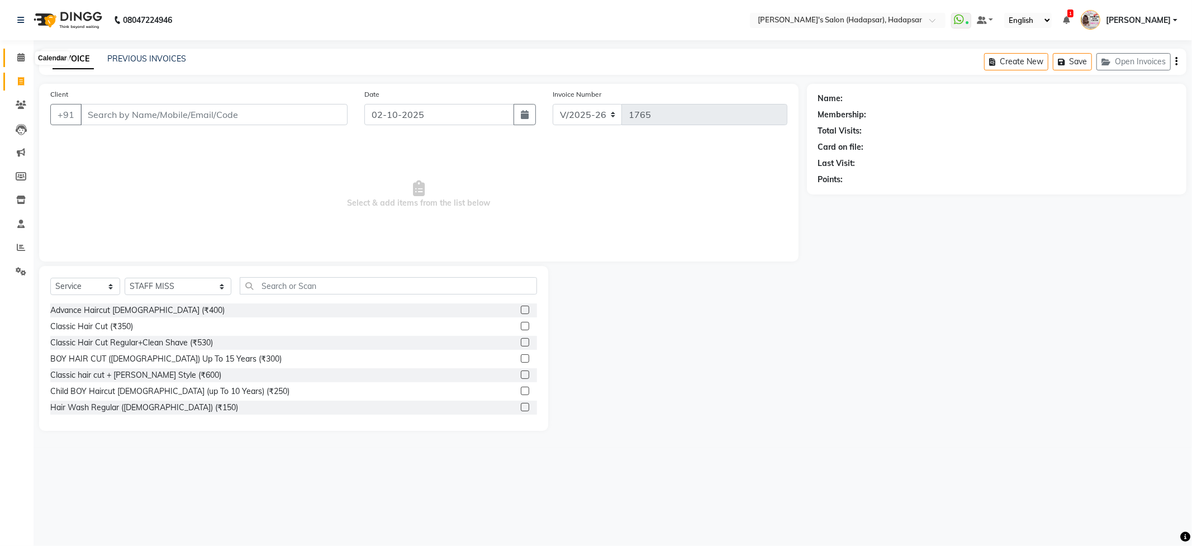
click at [12, 58] on span at bounding box center [21, 57] width 20 height 13
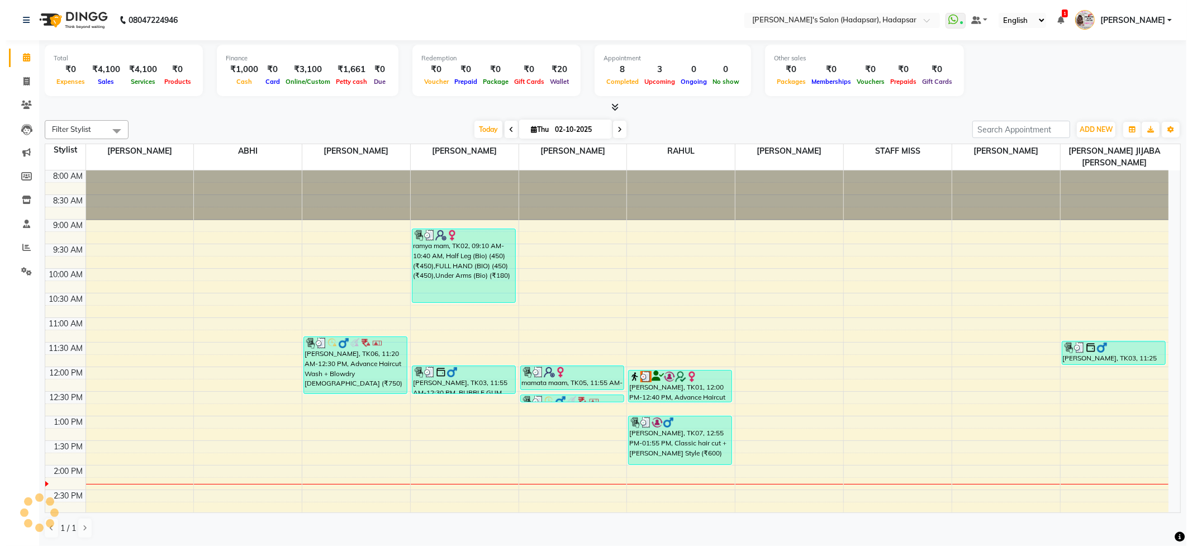
scroll to position [300, 0]
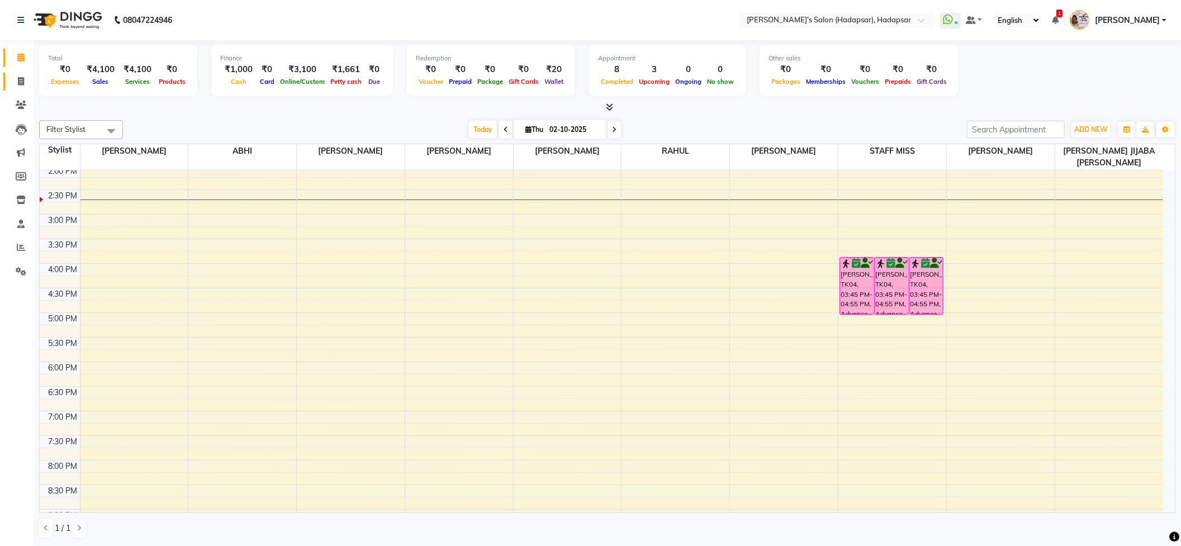
click at [18, 88] on link "Invoice" at bounding box center [16, 82] width 27 height 18
select select "service"
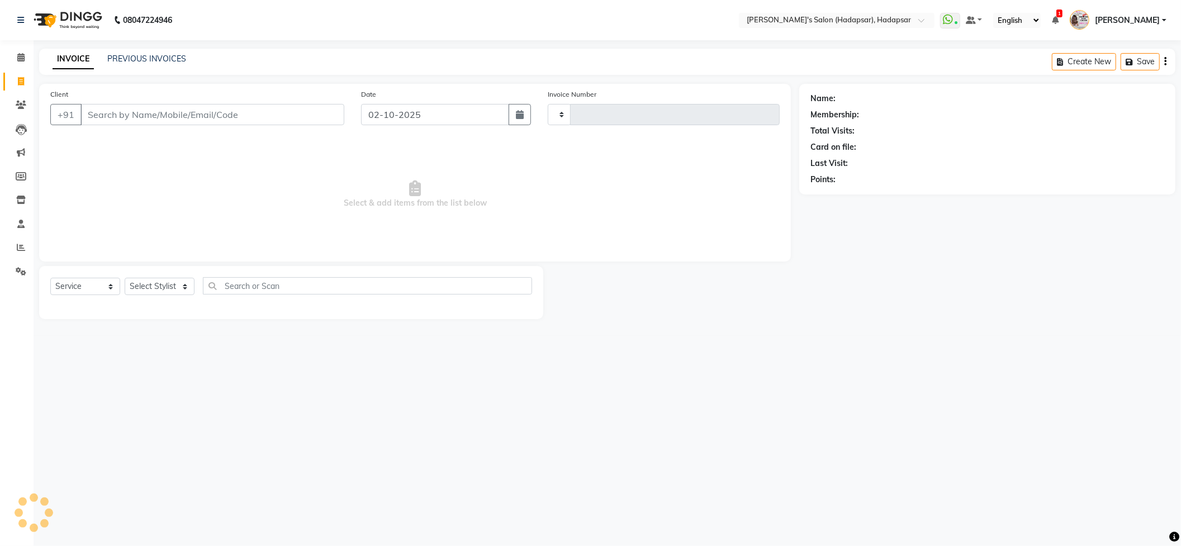
type input "1766"
select select "108"
click at [150, 292] on select "Select Stylist" at bounding box center [160, 286] width 70 height 17
click at [126, 282] on select "Select Stylist" at bounding box center [160, 286] width 70 height 17
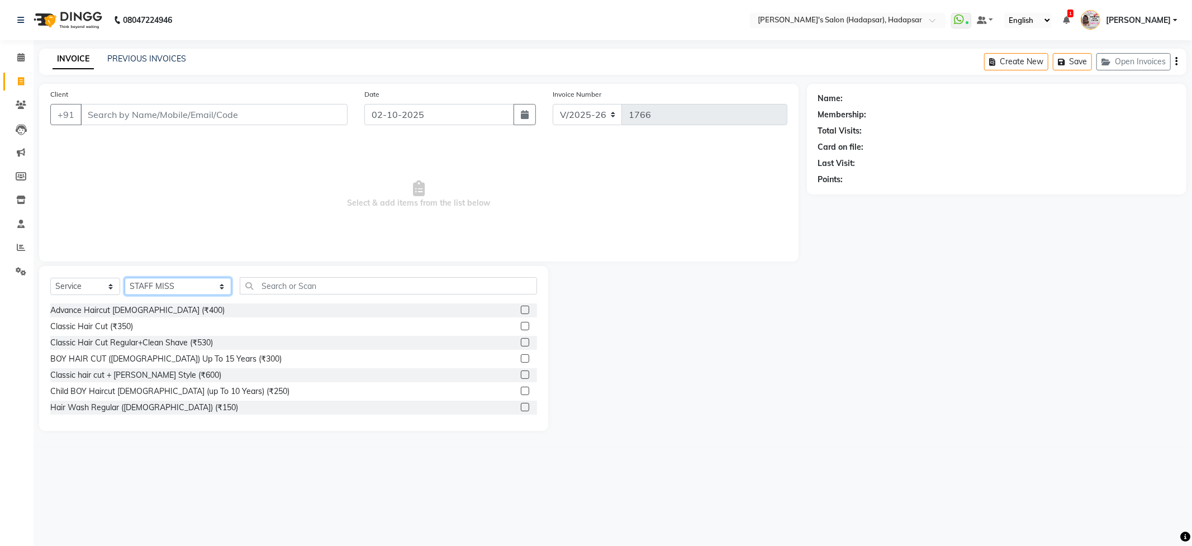
click at [161, 292] on select "Select Stylist ABHI [PERSON_NAME] [PERSON_NAME] MANAGER [PERSON_NAME] PRIYA [PE…" at bounding box center [178, 286] width 107 height 17
select select "85655"
click at [125, 278] on select "Select Stylist ABHI [PERSON_NAME] [PERSON_NAME] MANAGER [PERSON_NAME] PRIYA [PE…" at bounding box center [178, 286] width 107 height 17
click at [268, 282] on input "text" at bounding box center [388, 285] width 297 height 17
click at [300, 284] on input "hair" at bounding box center [380, 285] width 281 height 17
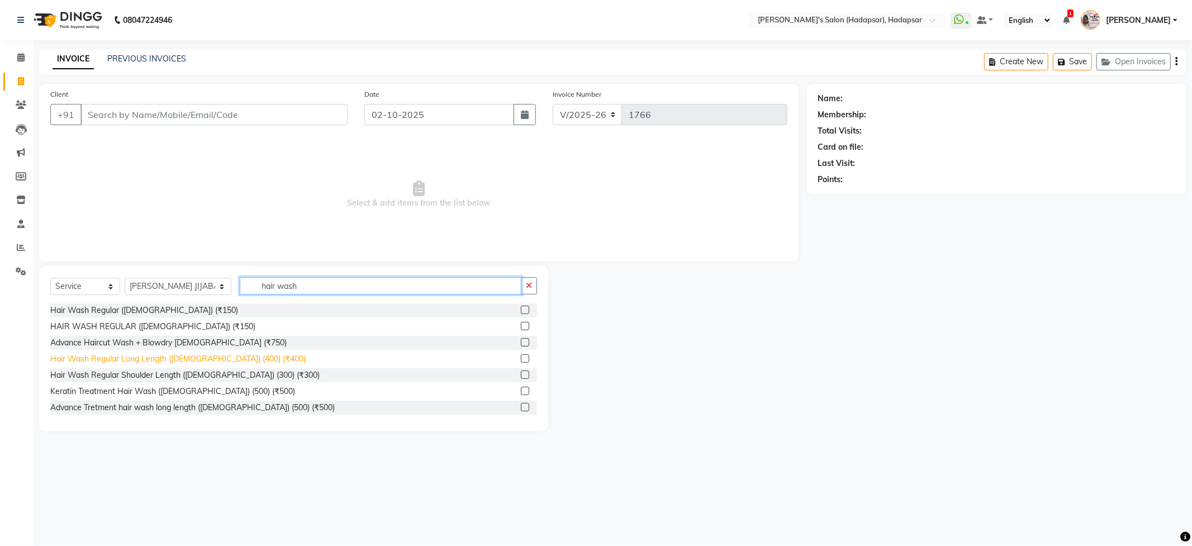
type input "hair wash"
click at [153, 363] on div "Hair Wash Regular Long Length ([DEMOGRAPHIC_DATA]) (400) (₹400)" at bounding box center [177, 359] width 255 height 12
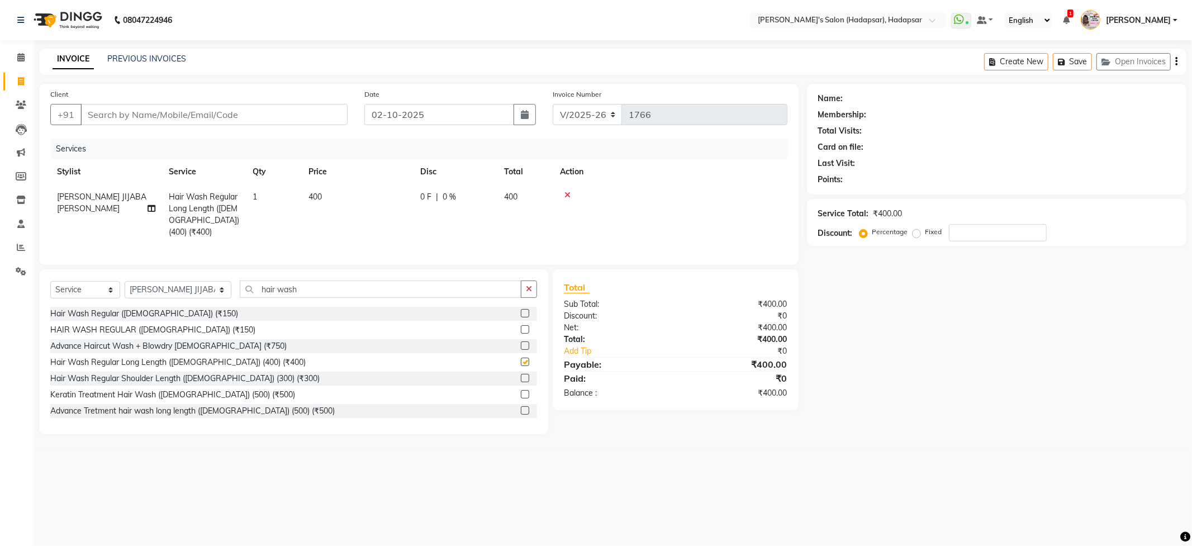
checkbox input "false"
click at [334, 196] on td "400" at bounding box center [358, 214] width 112 height 60
select select "85655"
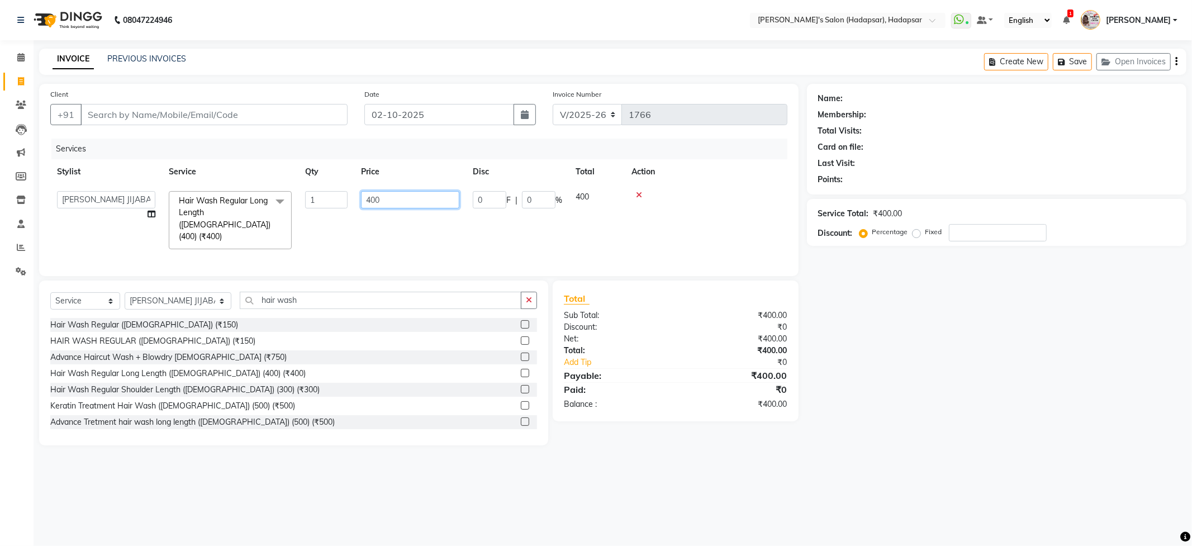
click at [410, 206] on input "400" at bounding box center [410, 199] width 98 height 17
type input "4"
type input "500"
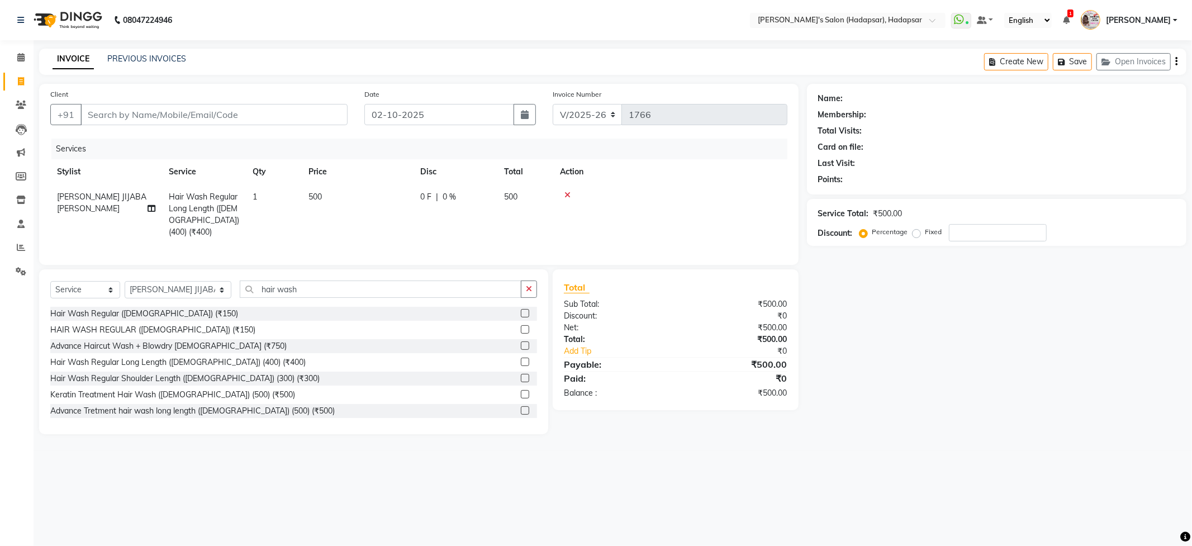
click at [415, 223] on tr "VAIBHAV JIJABA BHOSALE Hair Wash Regular Long Length (FEMALE) (400) (₹400) 1 50…" at bounding box center [418, 214] width 737 height 60
click at [159, 296] on select "Select Stylist ABHI [PERSON_NAME] [PERSON_NAME] MANAGER [PERSON_NAME] PRIYA [PE…" at bounding box center [178, 289] width 107 height 17
select select "12670"
click at [125, 281] on select "Select Stylist ABHI [PERSON_NAME] [PERSON_NAME] MANAGER [PERSON_NAME] PRIYA [PE…" at bounding box center [178, 289] width 107 height 17
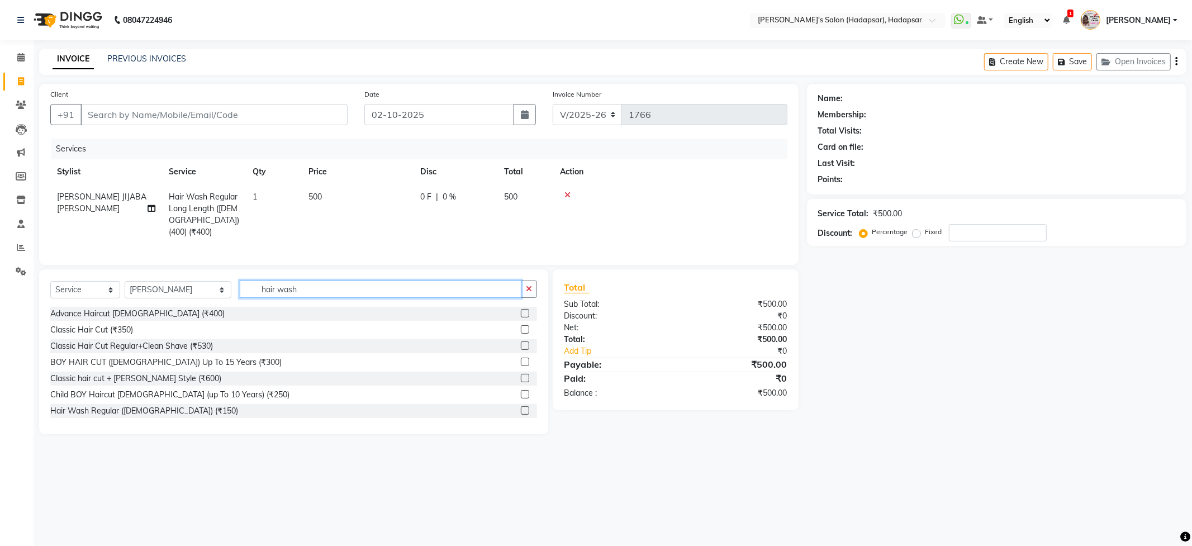
click at [294, 295] on input "hair wash" at bounding box center [380, 289] width 281 height 17
type input "h"
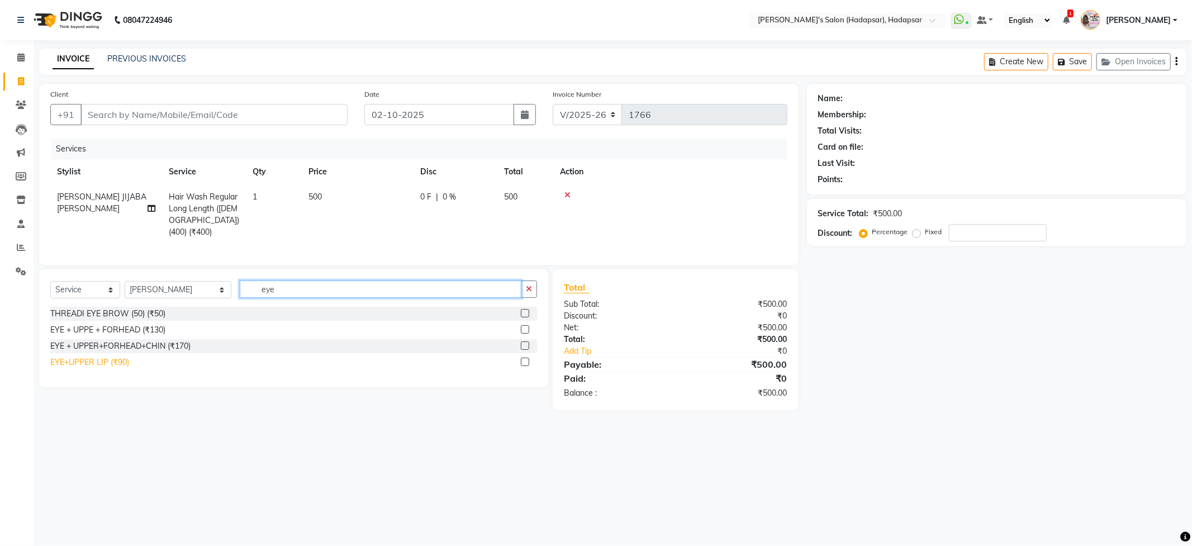
type input "eye"
click at [117, 362] on div "EYE+UPPER LIP (₹90)" at bounding box center [89, 363] width 79 height 12
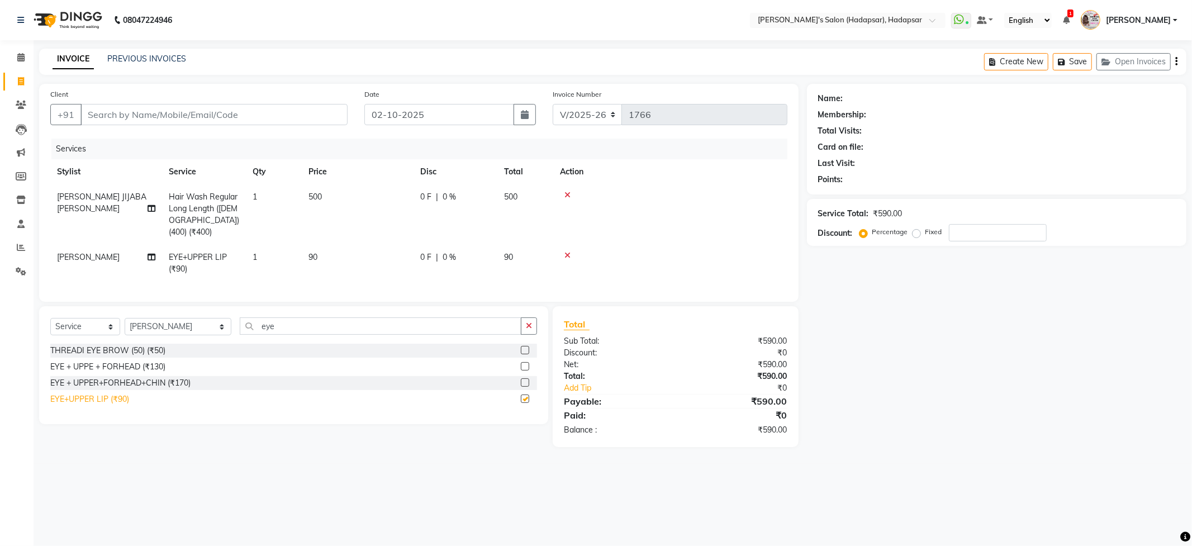
checkbox input "false"
click at [116, 110] on input "Client" at bounding box center [214, 114] width 267 height 21
type input "7"
type input "0"
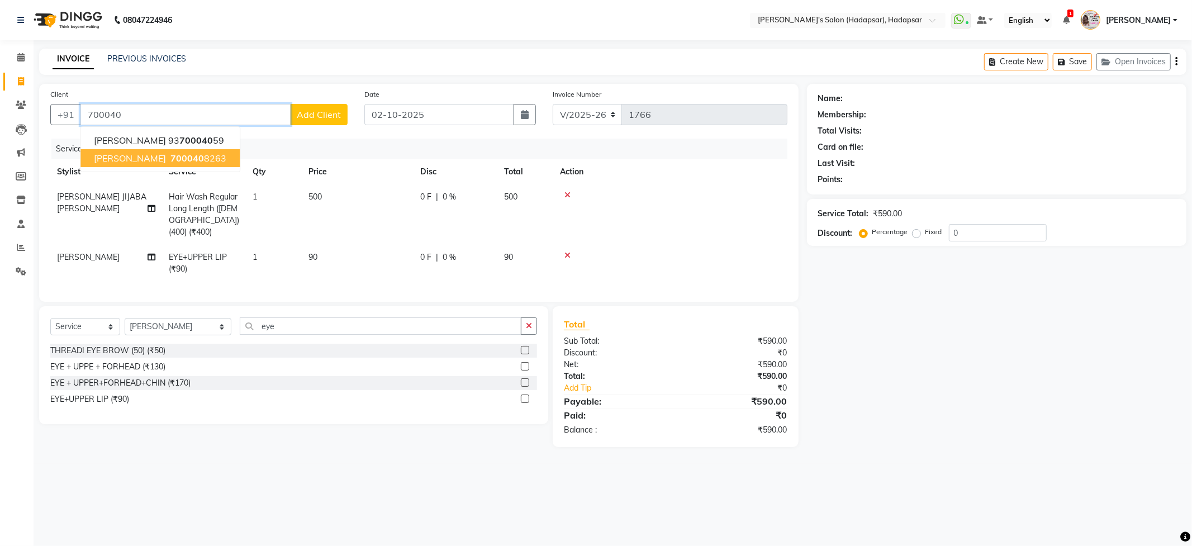
click at [130, 159] on span "ayushi sharma" at bounding box center [130, 158] width 72 height 11
type input "7000408263"
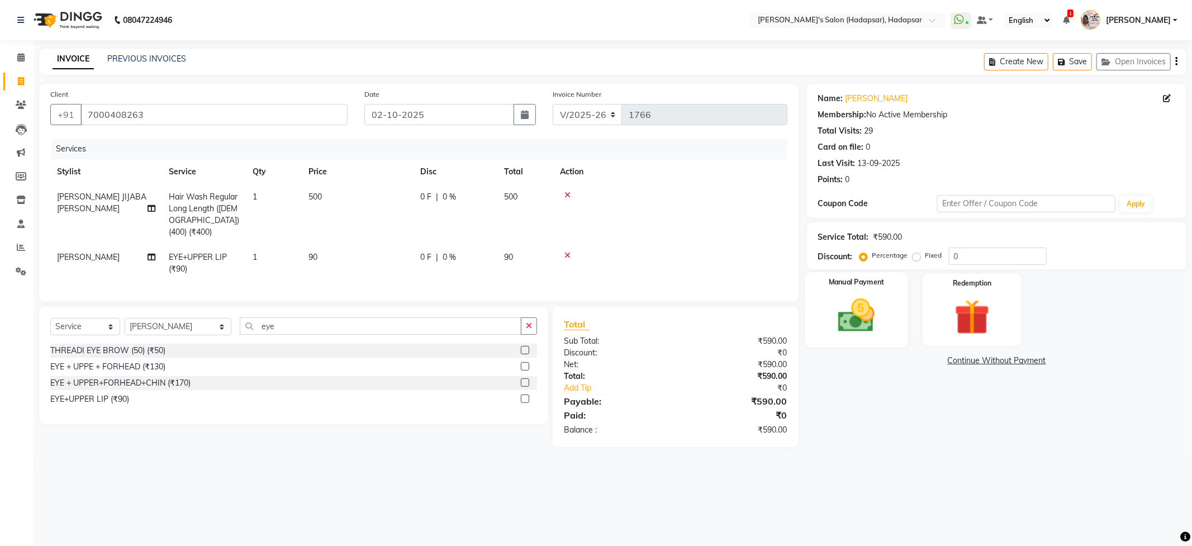
click at [862, 299] on img at bounding box center [857, 316] width 60 height 42
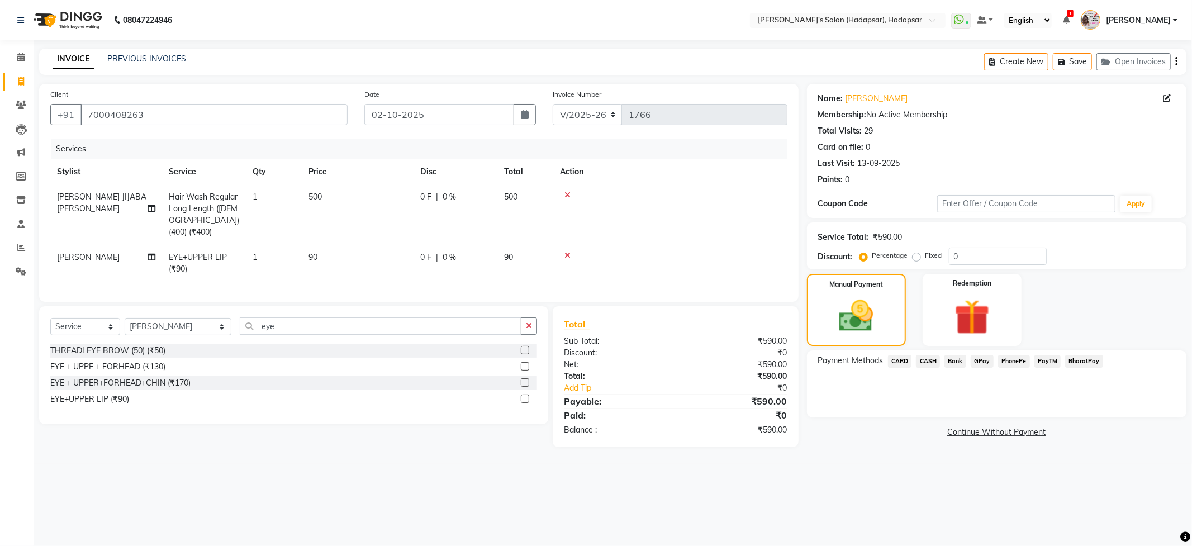
click at [1014, 367] on span "PhonePe" at bounding box center [1014, 361] width 32 height 13
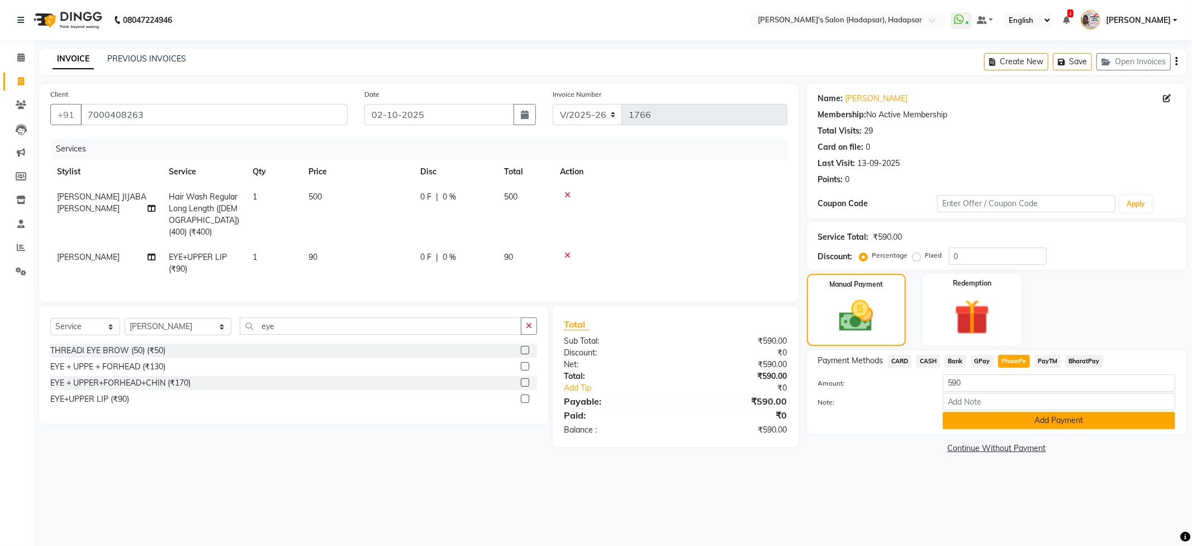
click at [1042, 420] on button "Add Payment" at bounding box center [1059, 420] width 233 height 17
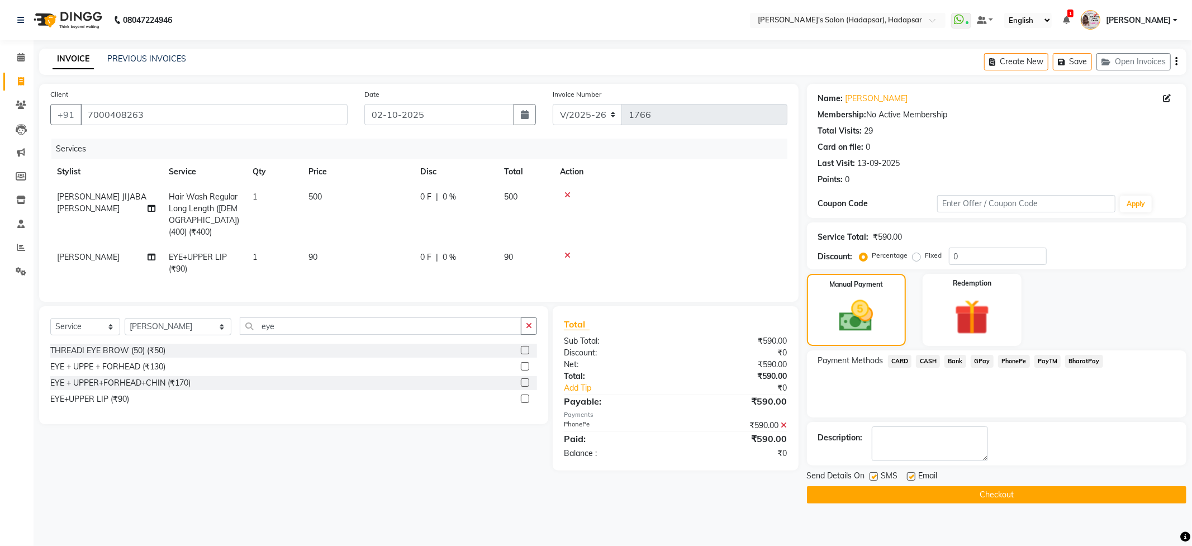
click at [1013, 490] on button "Checkout" at bounding box center [997, 494] width 380 height 17
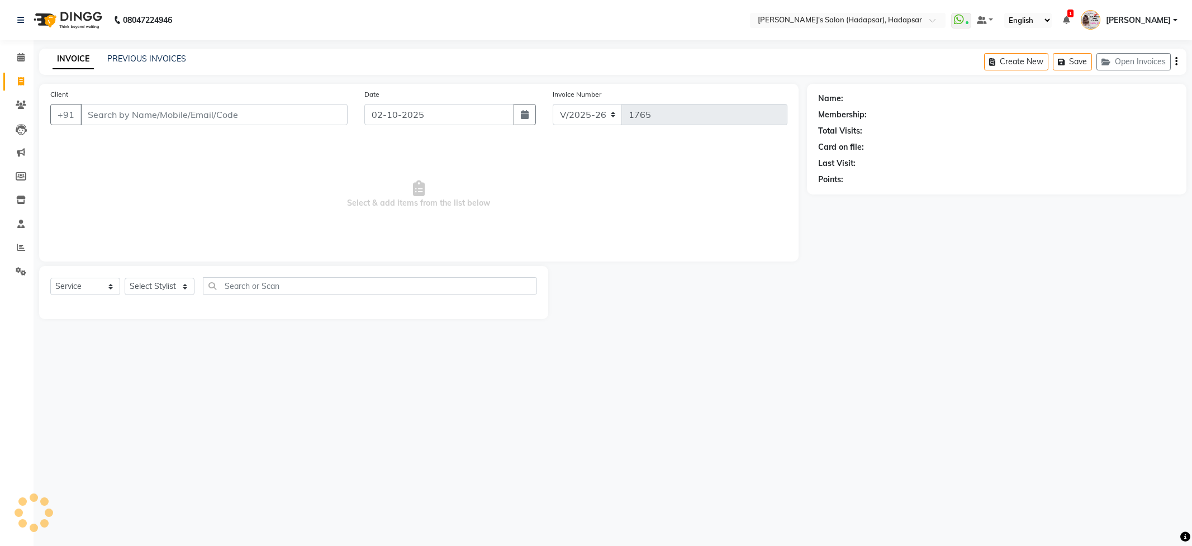
select select "108"
select select "service"
select select "9451"
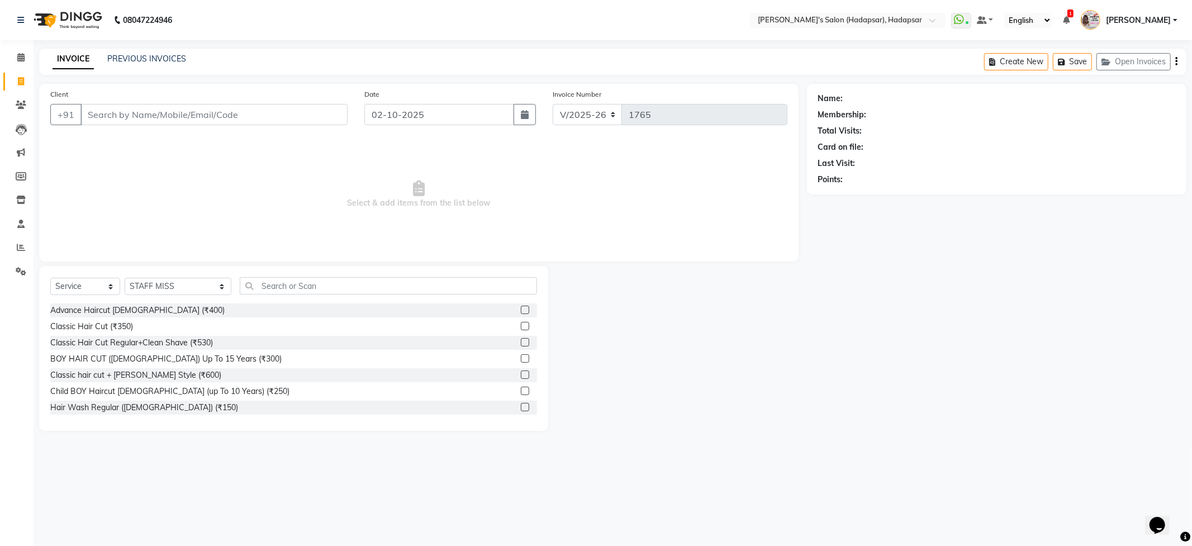
click at [135, 115] on input "Client" at bounding box center [214, 114] width 267 height 21
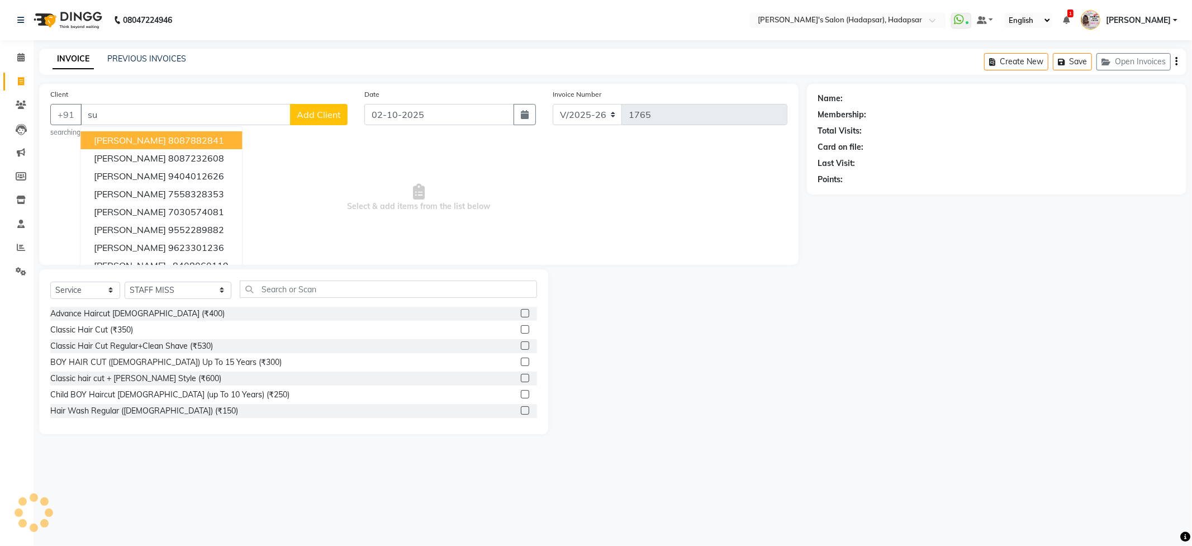
type input "s"
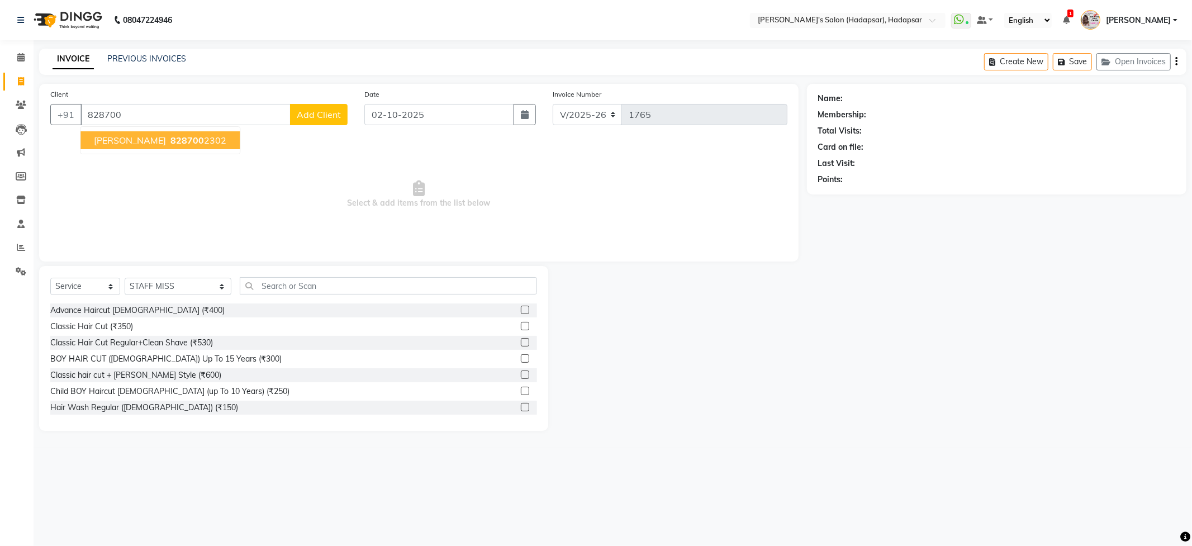
click at [148, 138] on span "[PERSON_NAME]" at bounding box center [130, 140] width 72 height 11
type input "8287002302"
select select "1: Object"
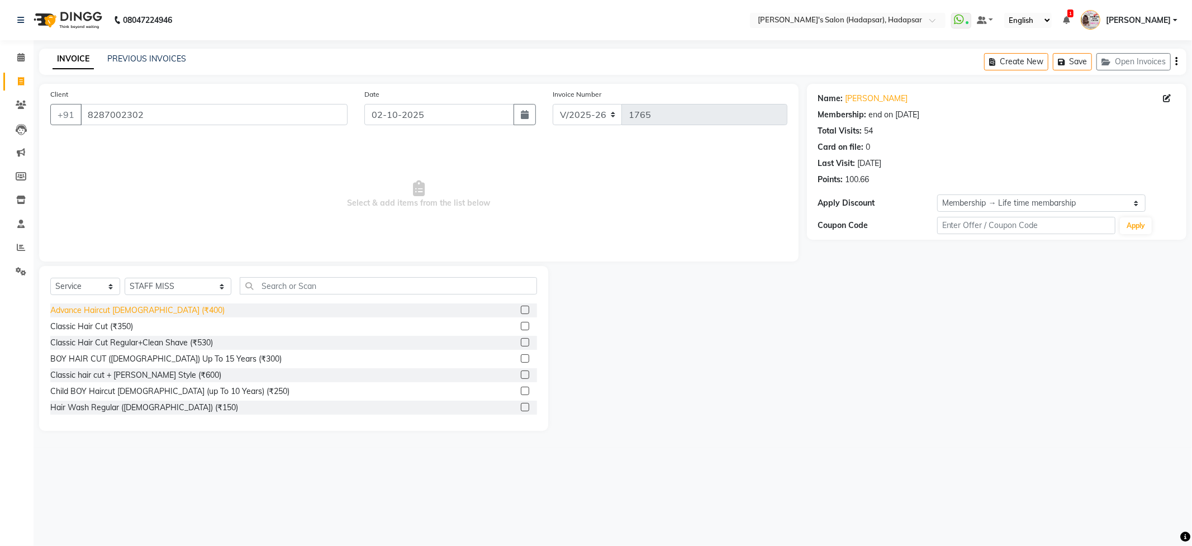
click at [144, 311] on div "Advance Haircut [DEMOGRAPHIC_DATA] (₹400)" at bounding box center [137, 311] width 174 height 12
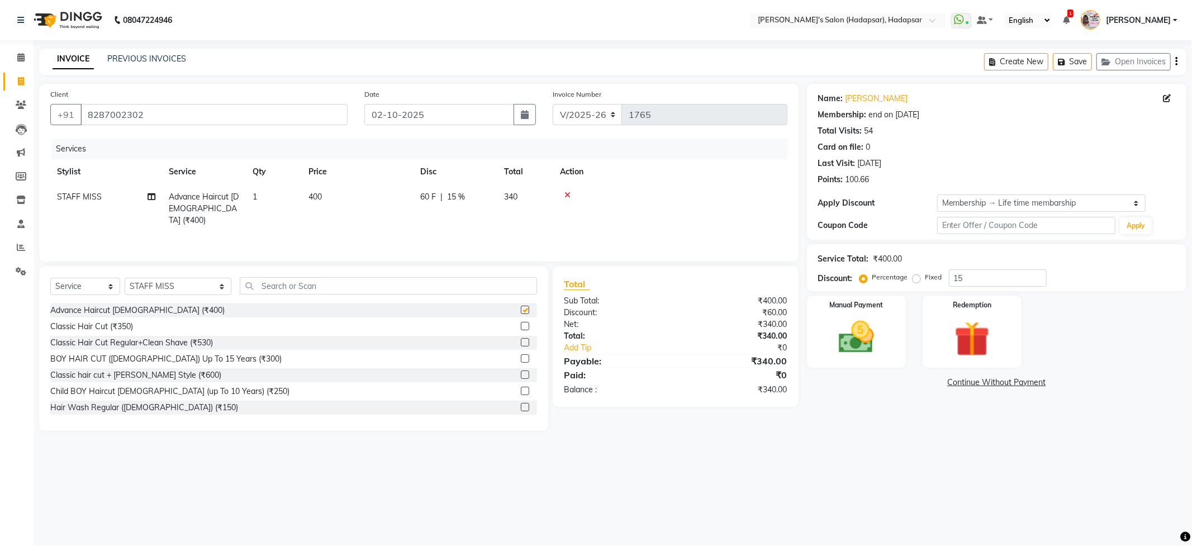
checkbox input "false"
click at [170, 289] on select "Select Stylist ABHI [PERSON_NAME] [PERSON_NAME] MANAGER [PERSON_NAME] PRIYA [PE…" at bounding box center [178, 286] width 107 height 17
click at [66, 202] on td "STAFF MISS" at bounding box center [106, 208] width 112 height 49
select select "9451"
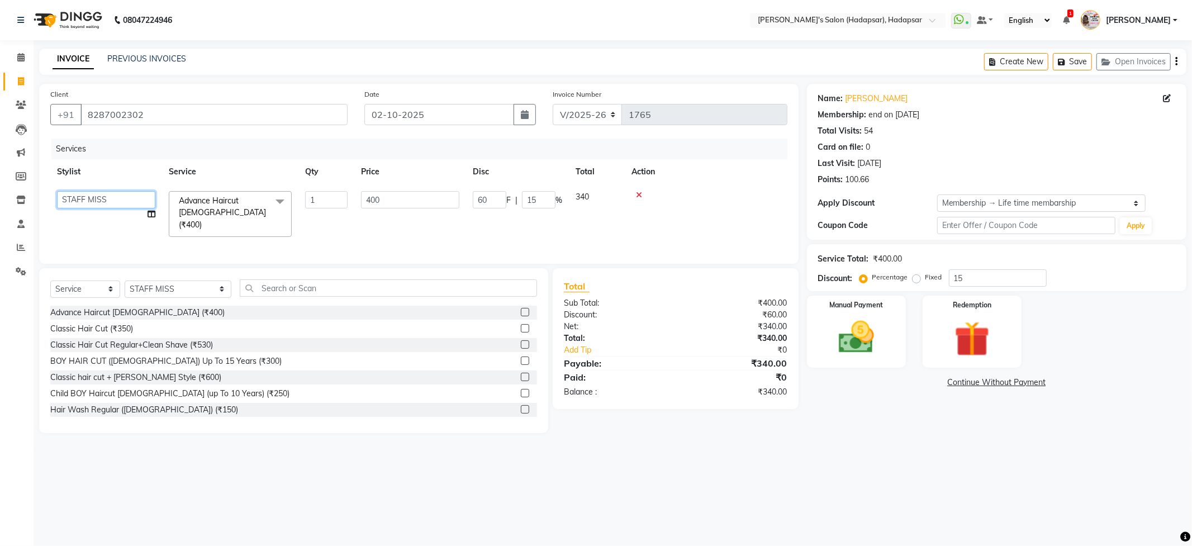
click at [74, 204] on select "ABHI AJINATH RATHOD APEKSHA GAIKWAD MANAGER PAVAN PRIYA DAREKAR RAHUL ROHIT DHA…" at bounding box center [106, 199] width 98 height 17
select select "57237"
click at [272, 285] on input "text" at bounding box center [388, 288] width 297 height 17
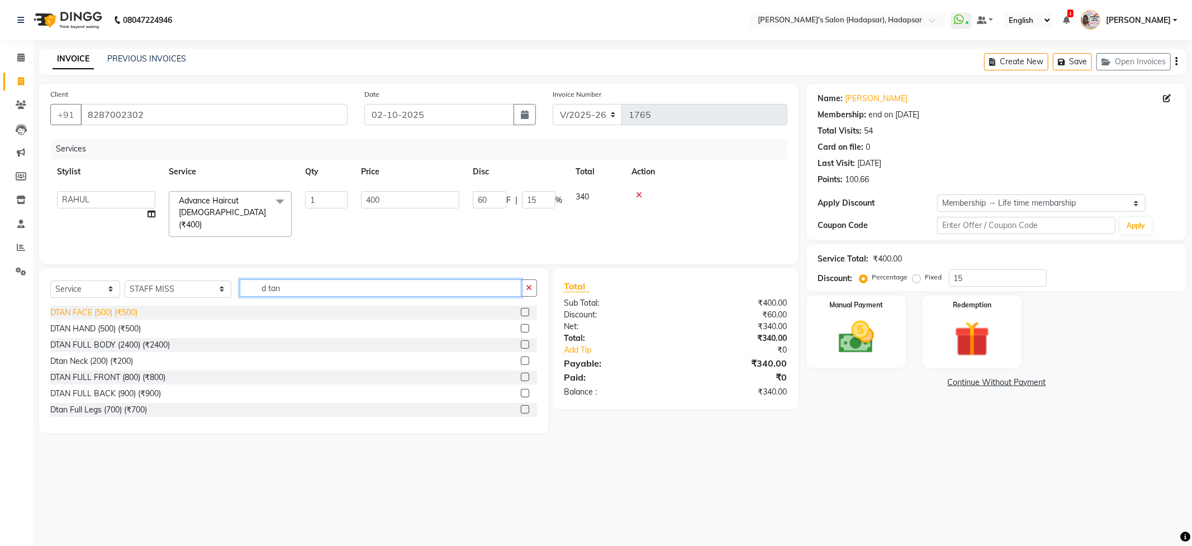
type input "d tan"
click at [69, 311] on div "DTAN FACE (500) (₹500)" at bounding box center [93, 313] width 87 height 12
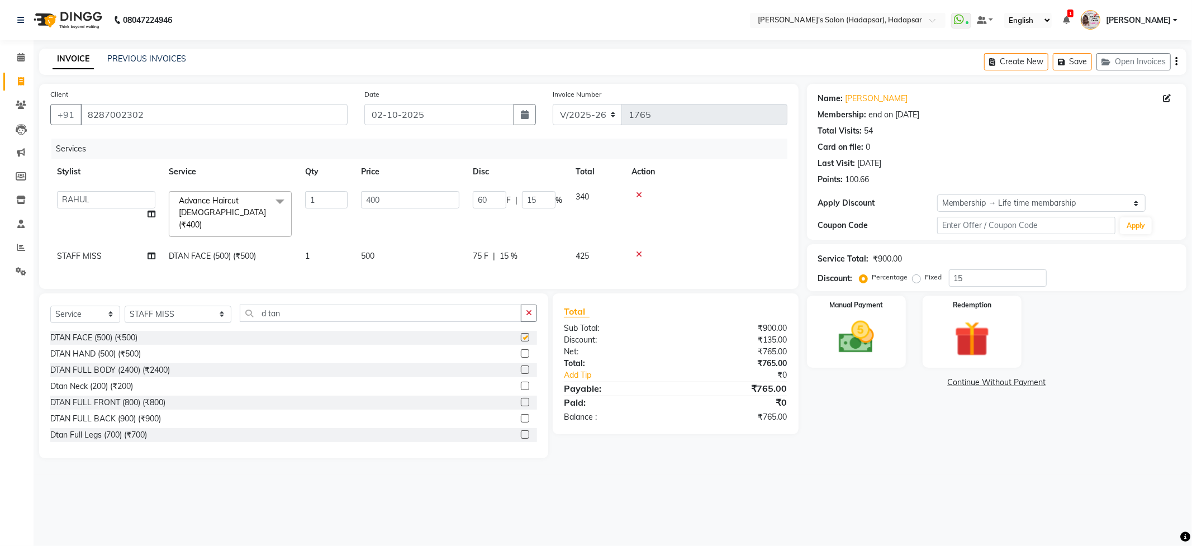
checkbox input "false"
click at [69, 251] on span "STAFF MISS" at bounding box center [79, 256] width 45 height 10
select select "9451"
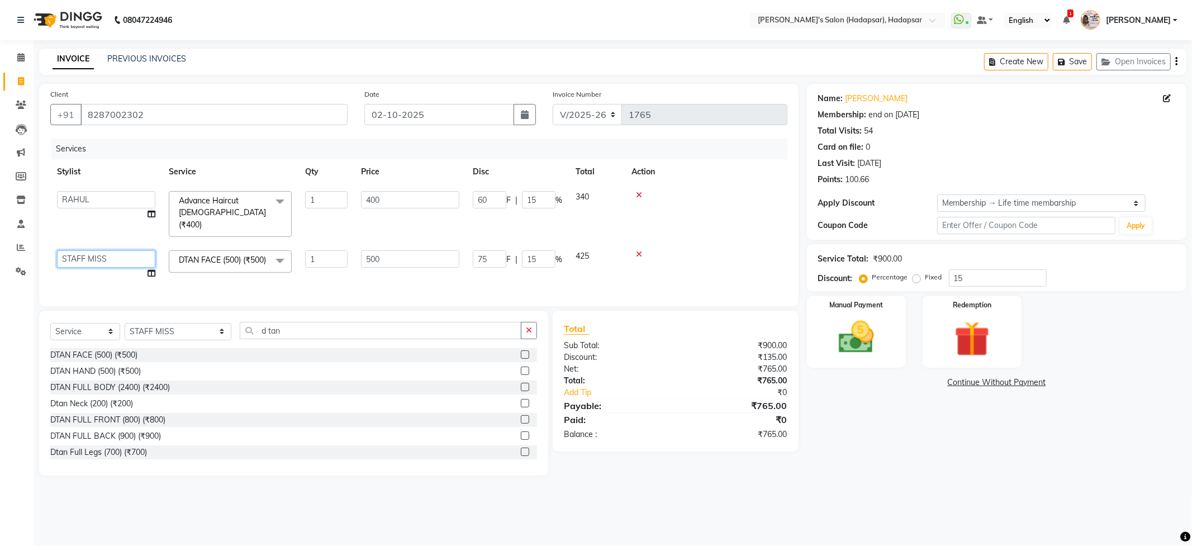
click at [77, 250] on select "ABHI AJINATH RATHOD APEKSHA GAIKWAD MANAGER PAVAN PRIYA DAREKAR RAHUL ROHIT DHA…" at bounding box center [106, 258] width 98 height 17
select select "12670"
click at [145, 332] on select "Select Stylist ABHI [PERSON_NAME] [PERSON_NAME] MANAGER [PERSON_NAME] PRIYA [PE…" at bounding box center [178, 331] width 107 height 17
select select "12670"
click at [125, 328] on select "Select Stylist ABHI [PERSON_NAME] [PERSON_NAME] MANAGER [PERSON_NAME] PRIYA [PE…" at bounding box center [178, 331] width 107 height 17
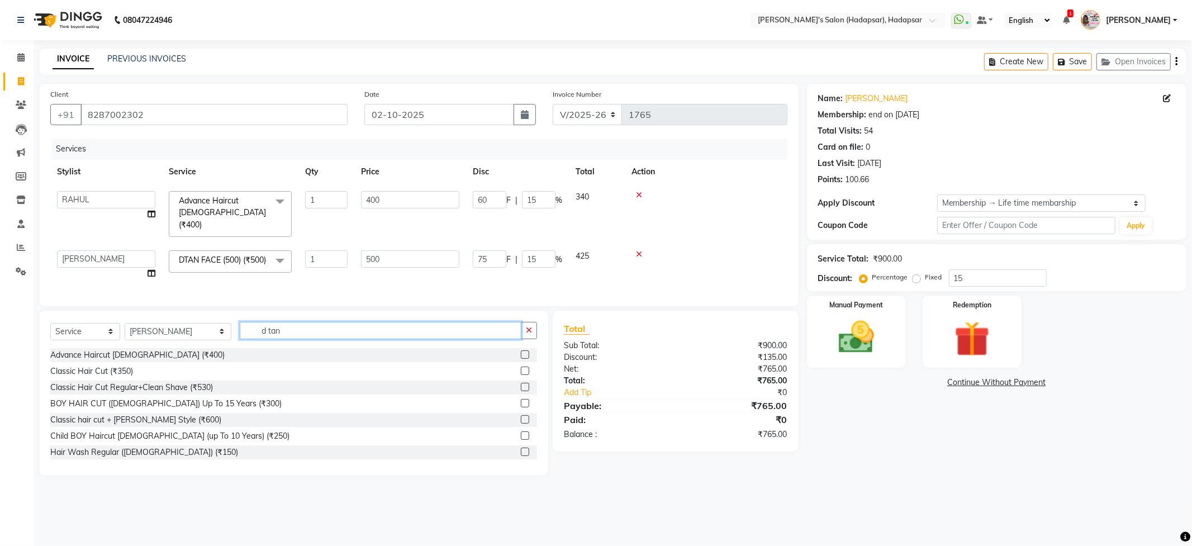
click at [272, 329] on input "d tan" at bounding box center [380, 330] width 281 height 17
type input "d"
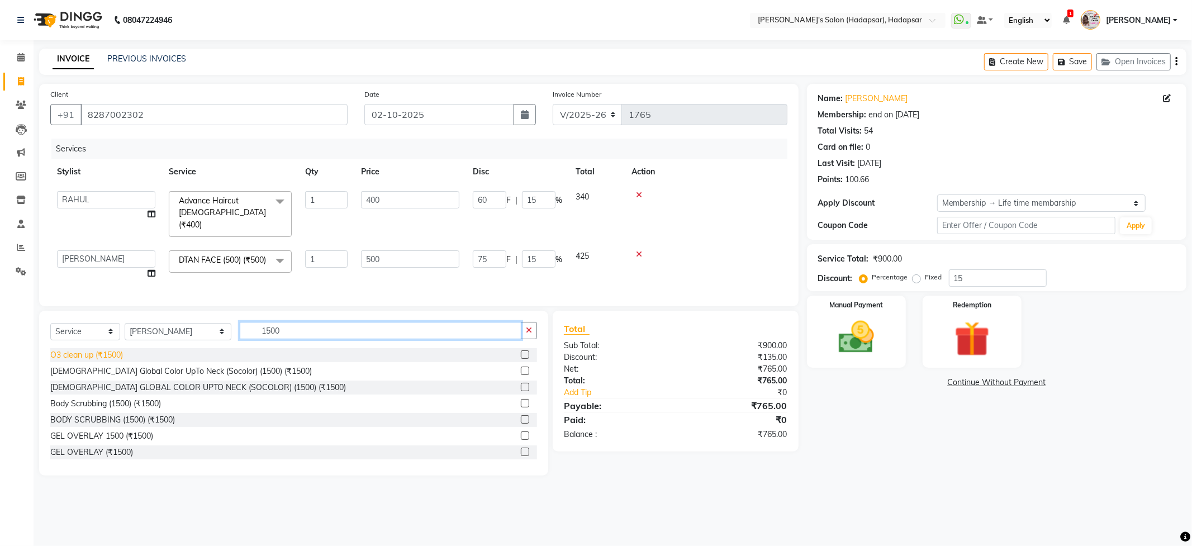
type input "1500"
click at [76, 360] on div "O3 clean up (₹1500)" at bounding box center [86, 355] width 73 height 12
checkbox input "false"
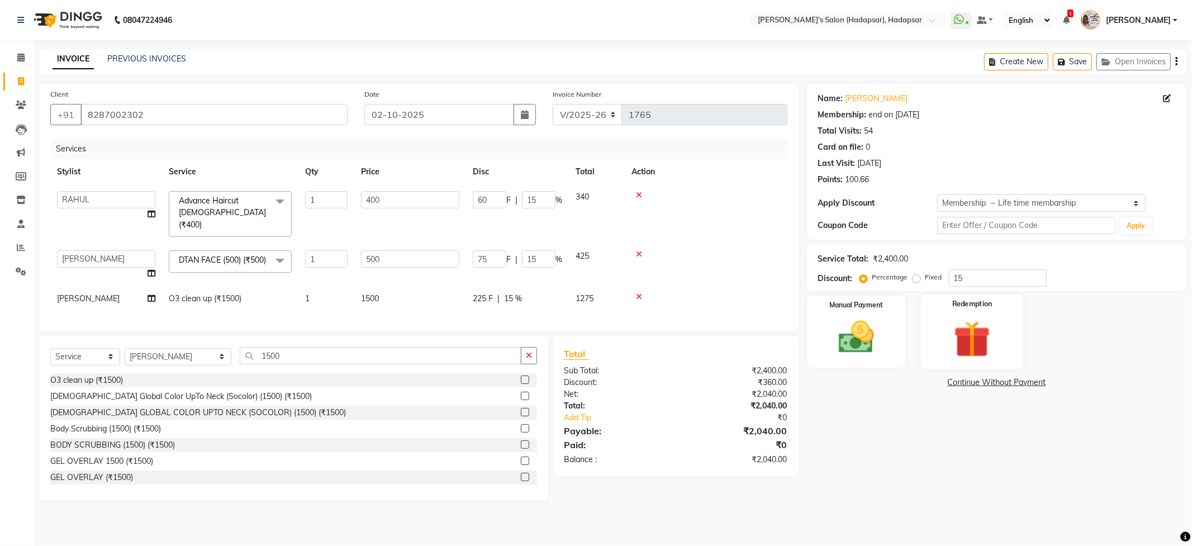
click at [978, 332] on img at bounding box center [973, 339] width 60 height 46
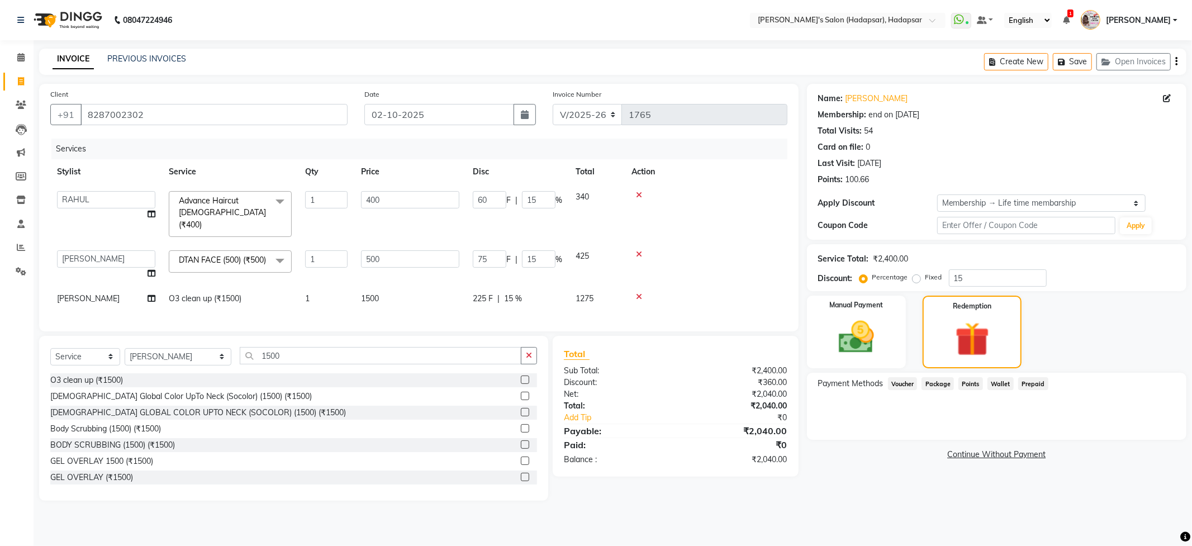
click at [974, 385] on span "Points" at bounding box center [971, 383] width 25 height 13
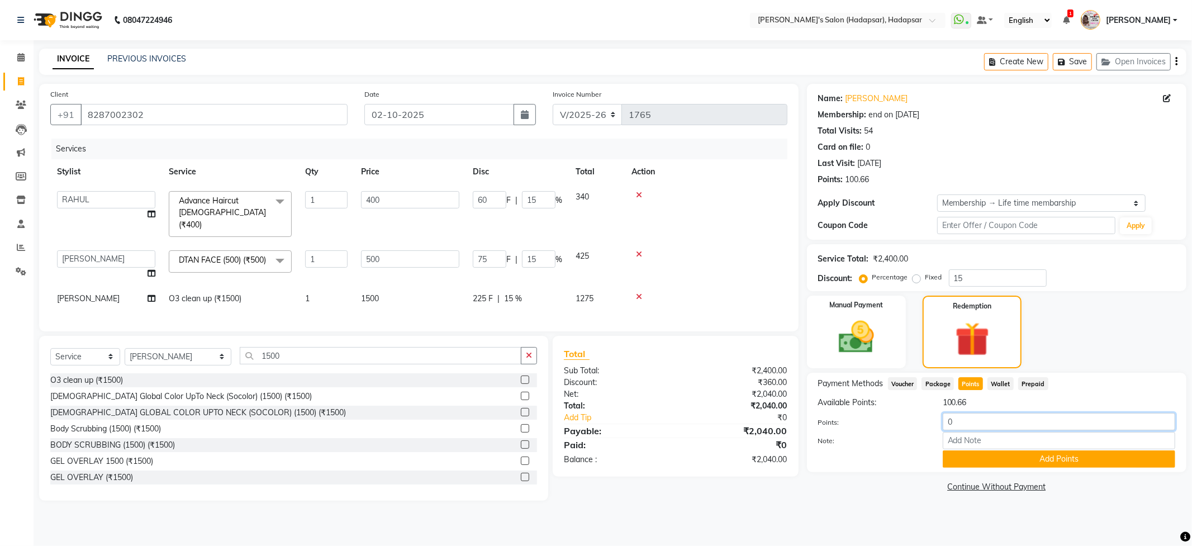
drag, startPoint x: 953, startPoint y: 417, endPoint x: 976, endPoint y: 417, distance: 22.9
click at [954, 417] on input "0" at bounding box center [1059, 421] width 233 height 17
type input "100"
click at [1001, 465] on button "Add Points" at bounding box center [1059, 459] width 233 height 17
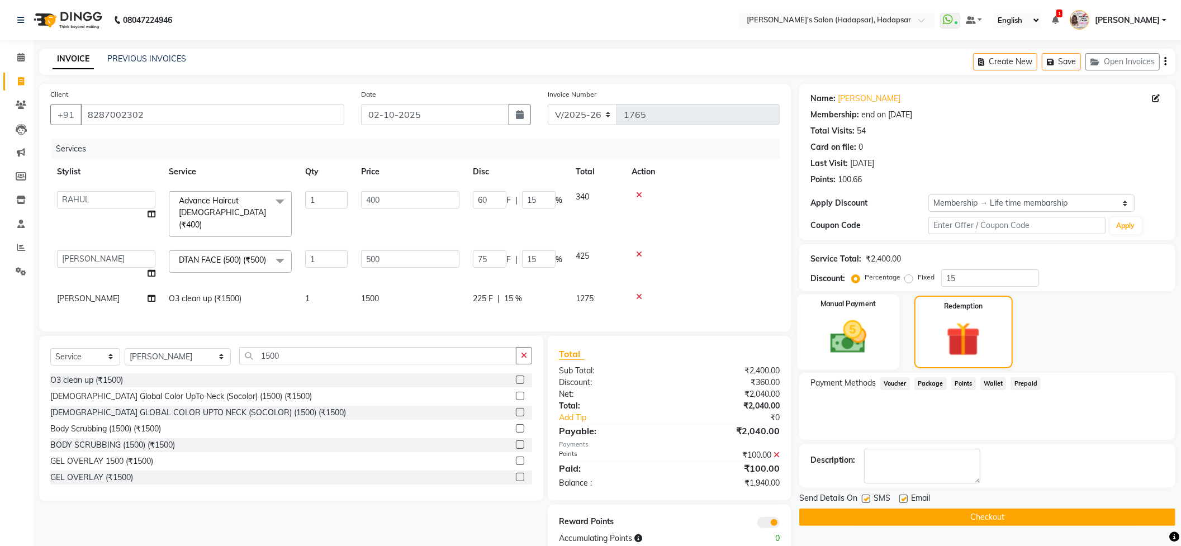
click at [858, 311] on div "Manual Payment" at bounding box center [849, 331] width 102 height 75
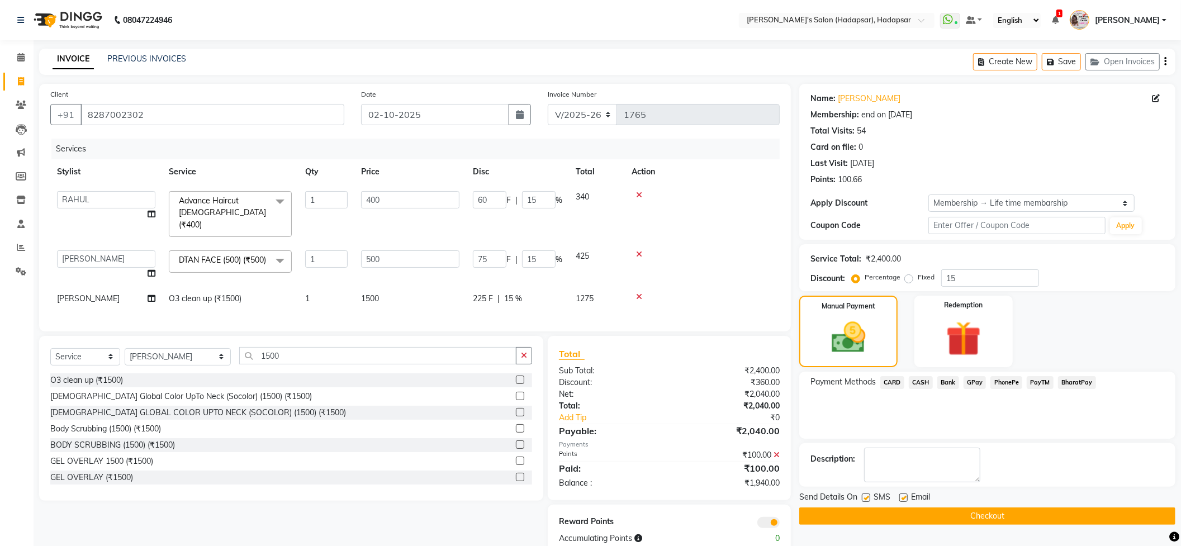
click at [1007, 375] on div "Payment Methods CARD CASH Bank GPay PhonePe PayTM BharatPay" at bounding box center [987, 405] width 376 height 67
click at [1007, 384] on span "PhonePe" at bounding box center [1007, 382] width 32 height 13
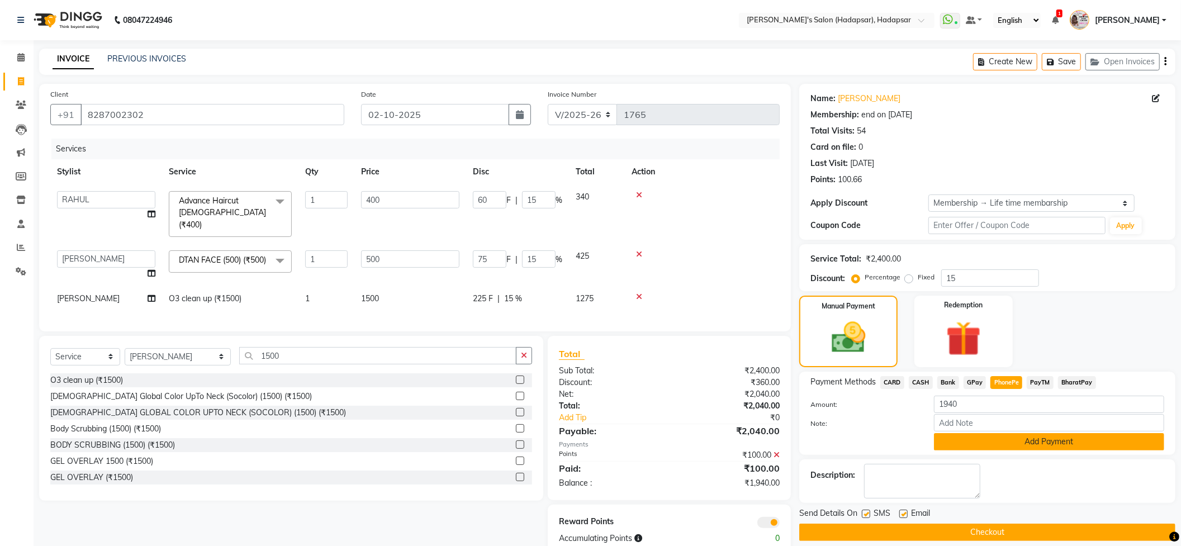
click at [993, 439] on button "Add Payment" at bounding box center [1049, 441] width 230 height 17
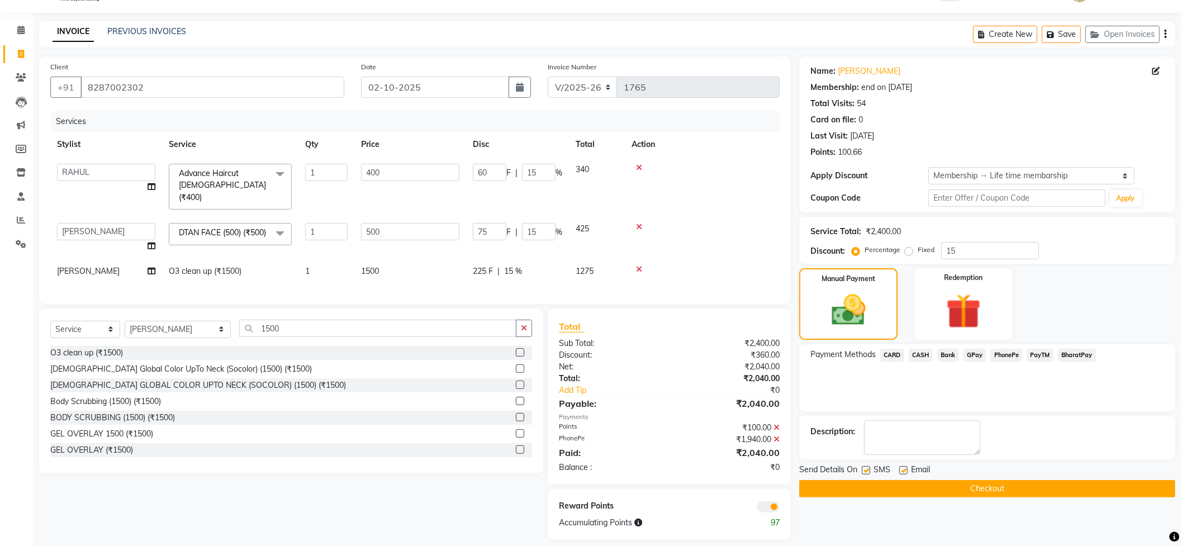
scroll to position [42, 0]
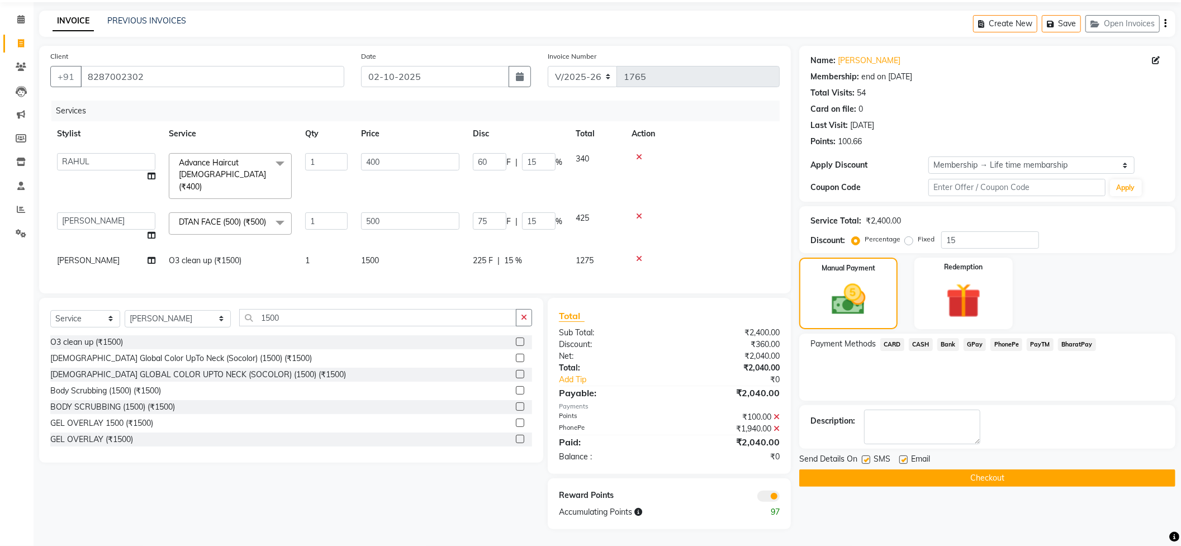
click at [945, 475] on button "Checkout" at bounding box center [987, 478] width 376 height 17
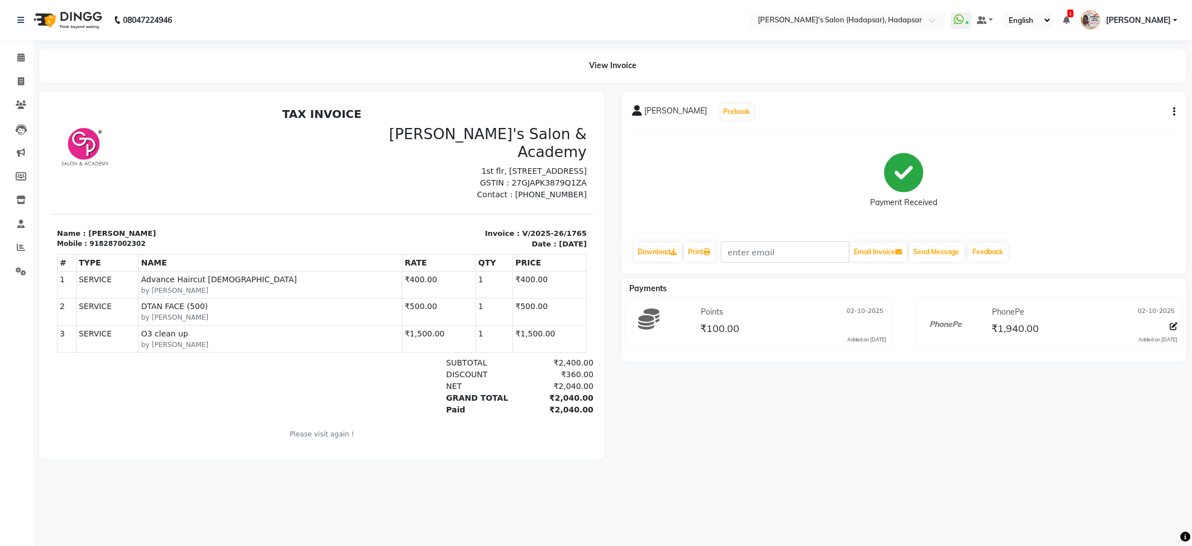
click at [1175, 112] on icon "button" at bounding box center [1174, 112] width 2 height 1
click at [16, 75] on span at bounding box center [21, 81] width 20 height 13
select select "service"
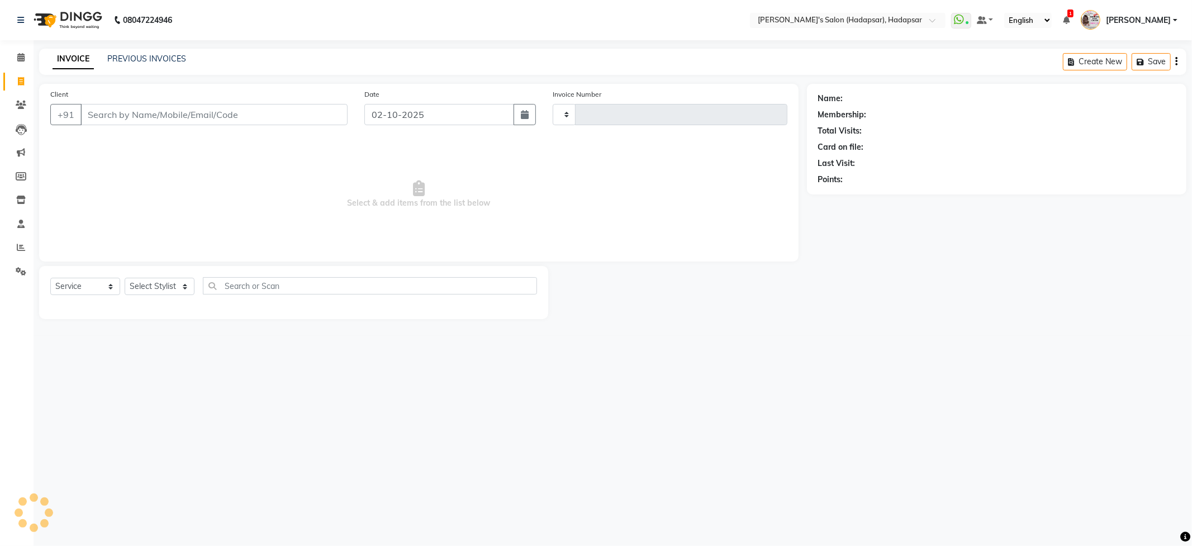
type input "1766"
select select "108"
select select "9451"
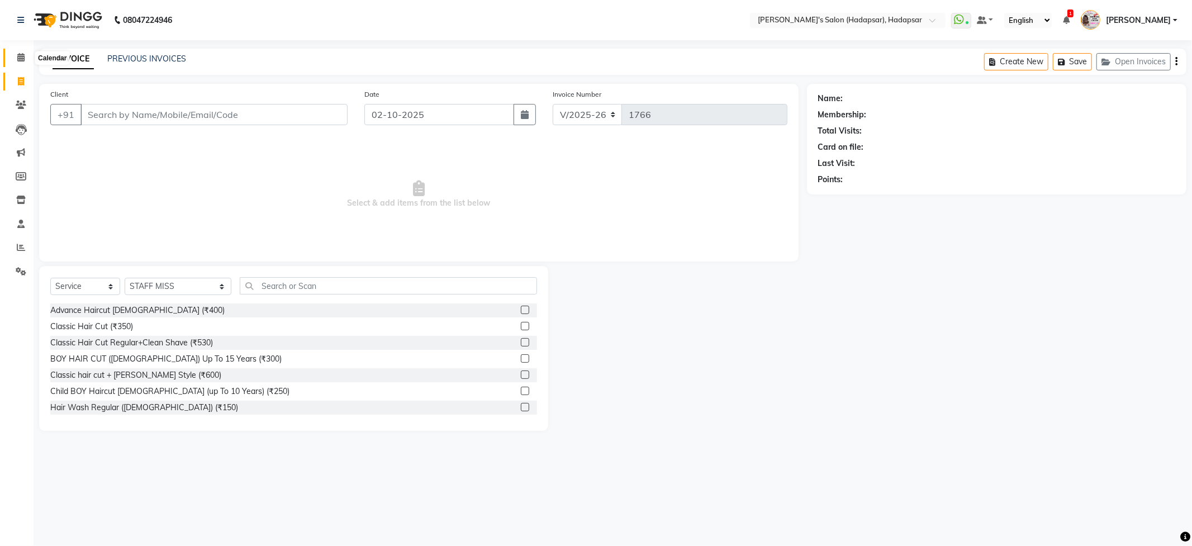
click at [25, 56] on span at bounding box center [21, 57] width 20 height 13
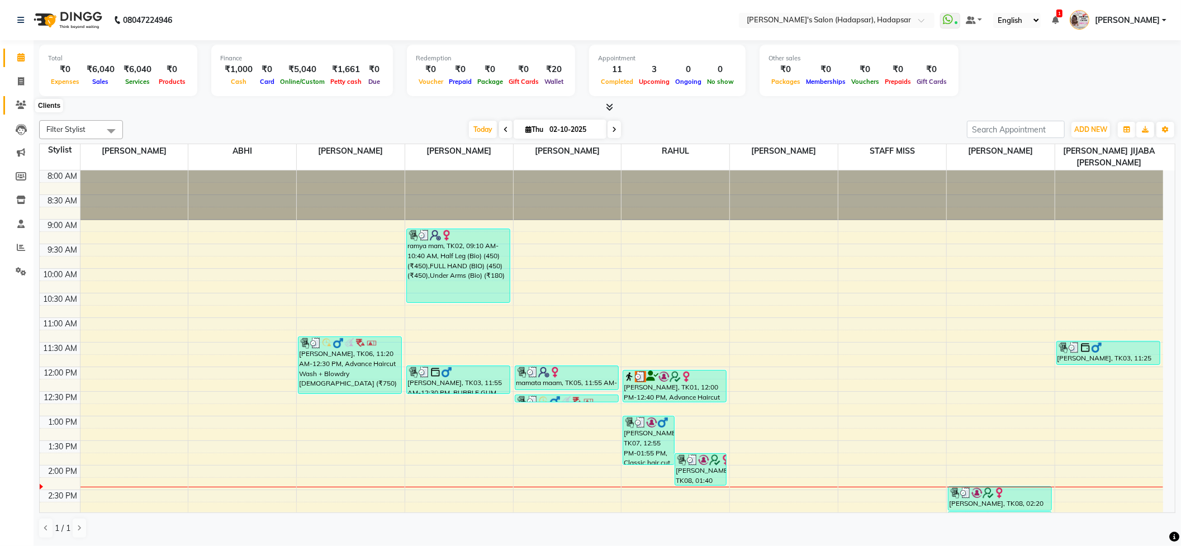
click at [16, 107] on icon at bounding box center [21, 105] width 11 height 8
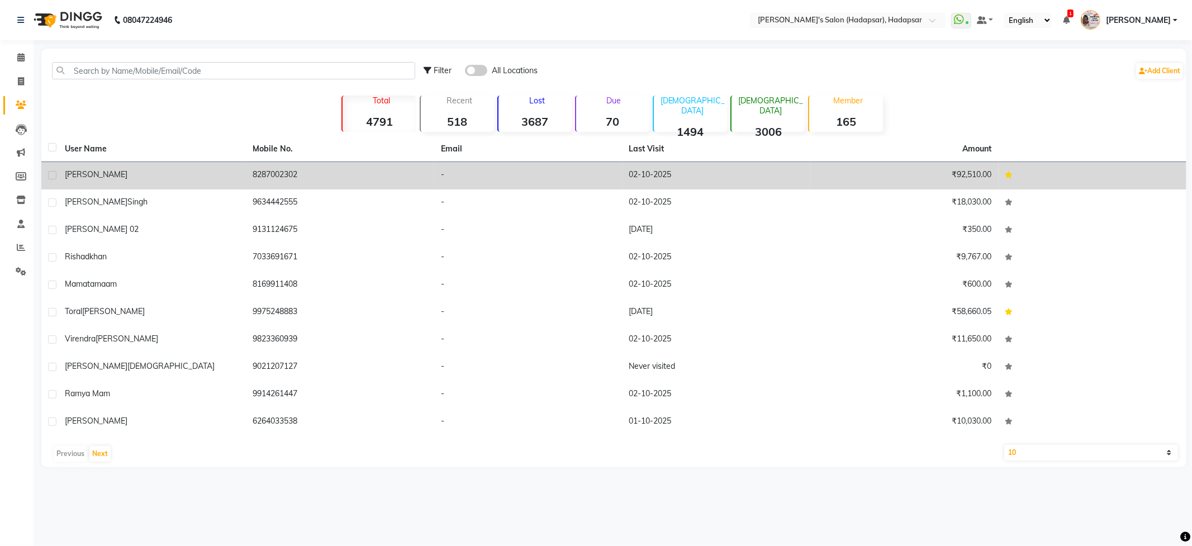
click at [100, 172] on span "[PERSON_NAME]" at bounding box center [96, 174] width 63 height 10
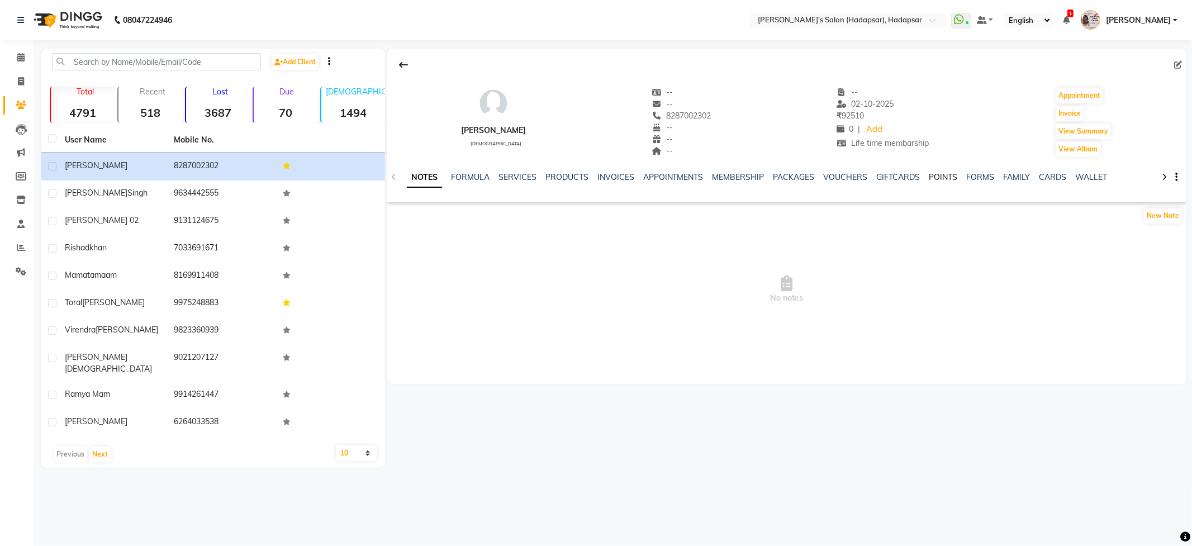
click at [940, 174] on link "POINTS" at bounding box center [944, 177] width 29 height 10
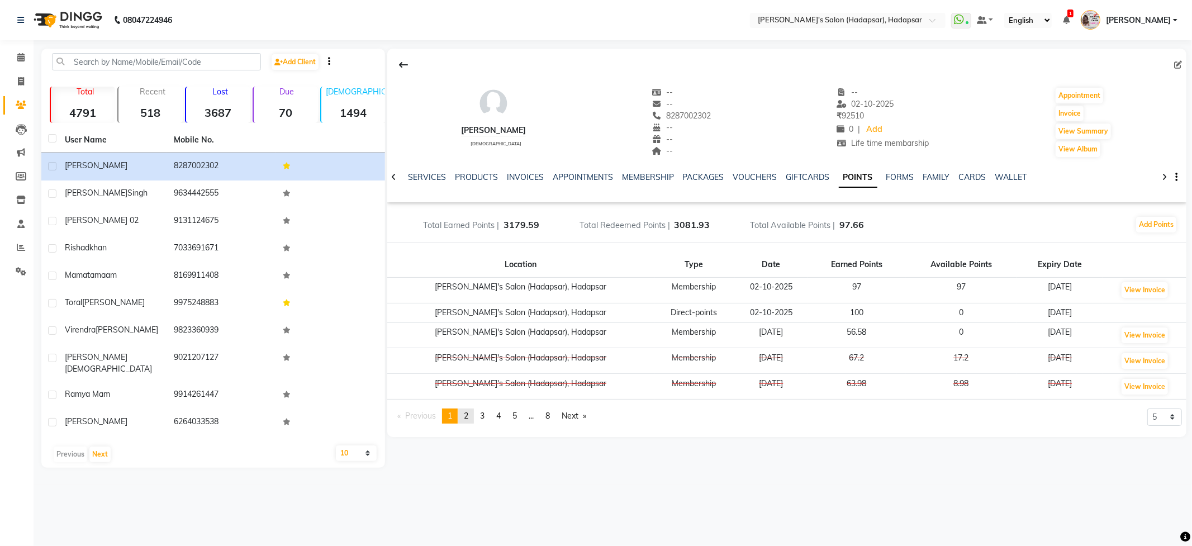
click at [468, 416] on span "2" at bounding box center [466, 416] width 4 height 10
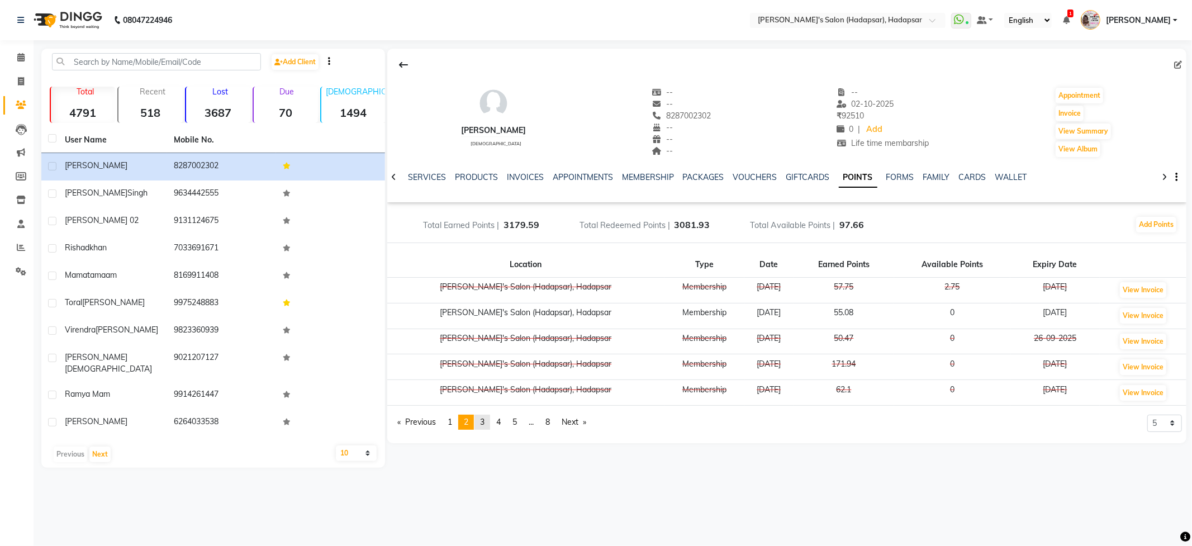
click at [485, 420] on span "3" at bounding box center [482, 422] width 4 height 10
click at [490, 426] on li "You're on page 3" at bounding box center [483, 422] width 16 height 15
click at [506, 426] on link "page 4" at bounding box center [499, 422] width 16 height 15
click at [514, 425] on link "page 5" at bounding box center [515, 422] width 16 height 15
click at [545, 424] on link "page 8" at bounding box center [548, 422] width 16 height 15
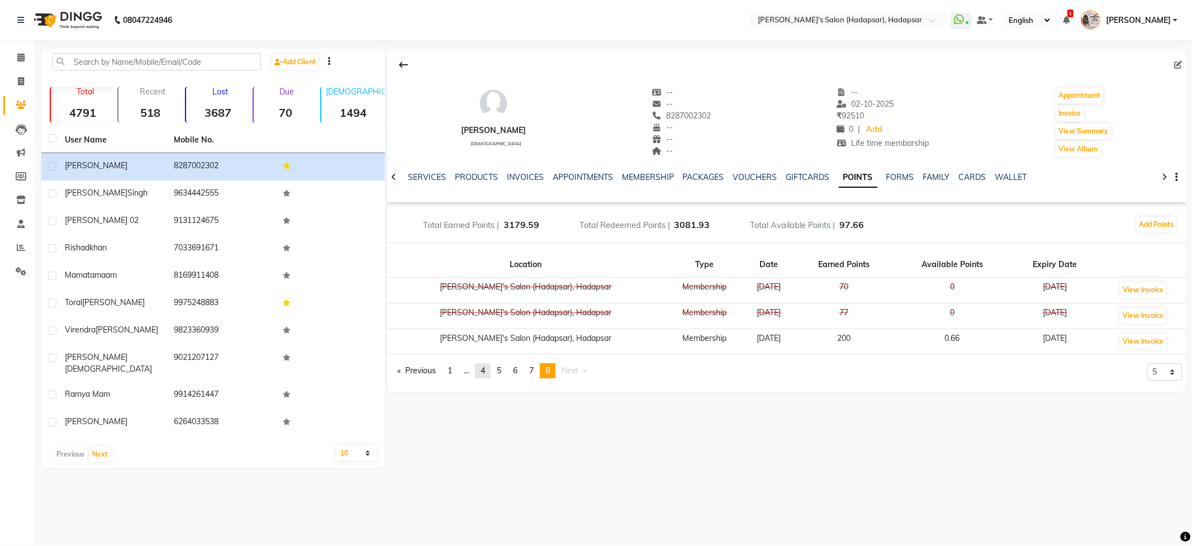
click at [484, 370] on span "4" at bounding box center [483, 371] width 4 height 10
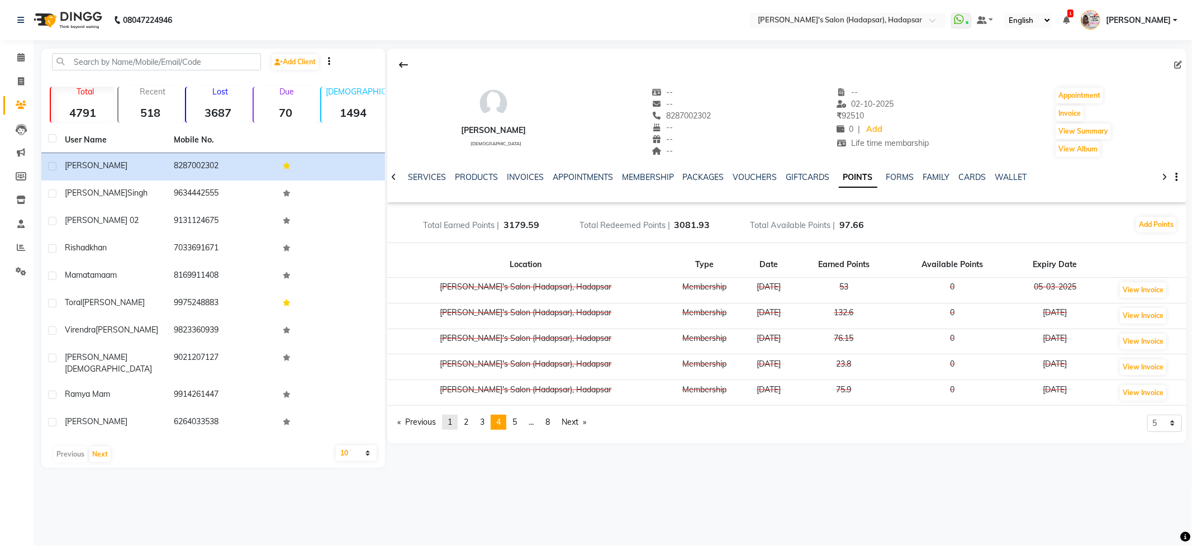
click at [452, 425] on span "1" at bounding box center [450, 422] width 4 height 10
